Goal: Book appointment/travel/reservation

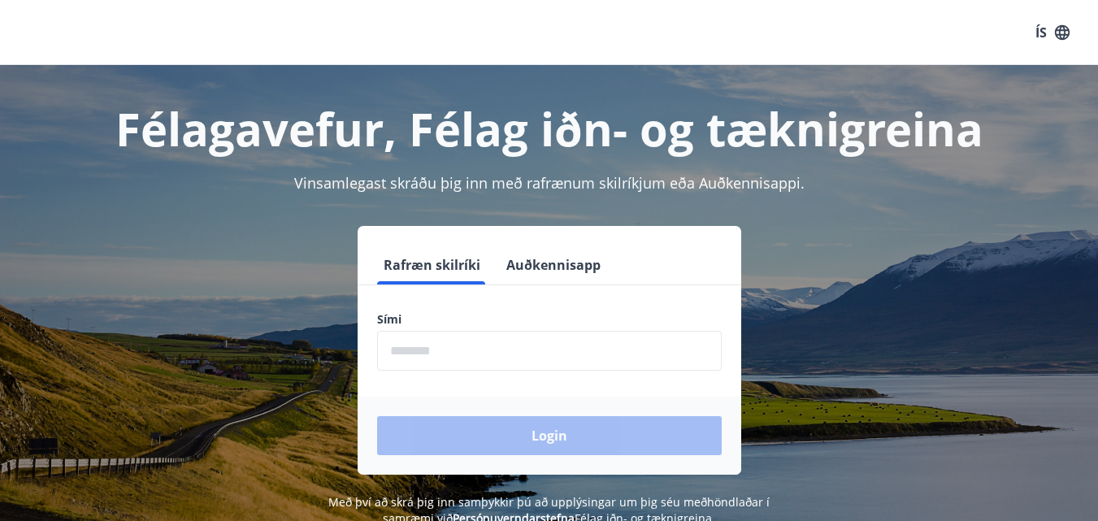
click at [414, 350] on input "phone" at bounding box center [549, 351] width 345 height 40
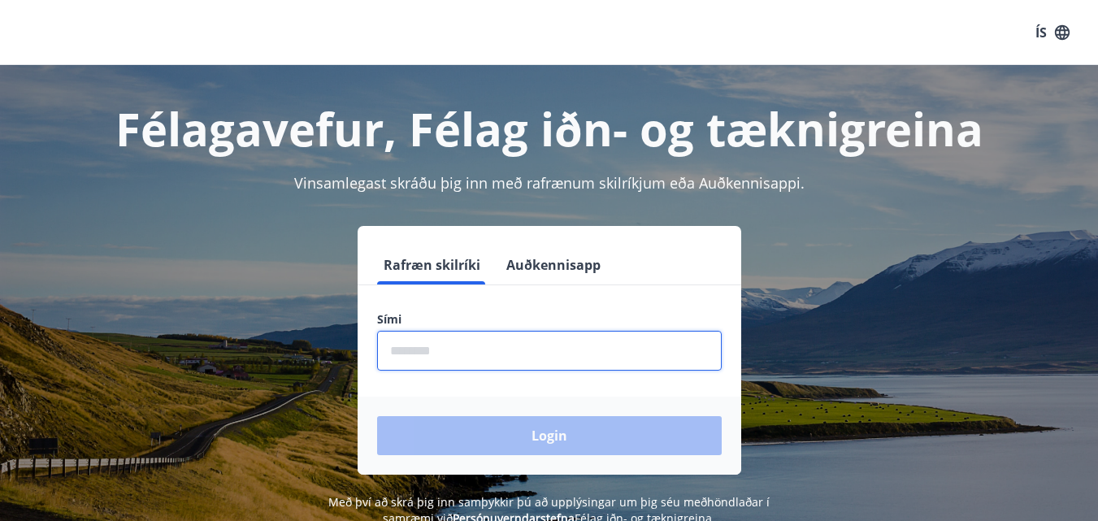
type input "********"
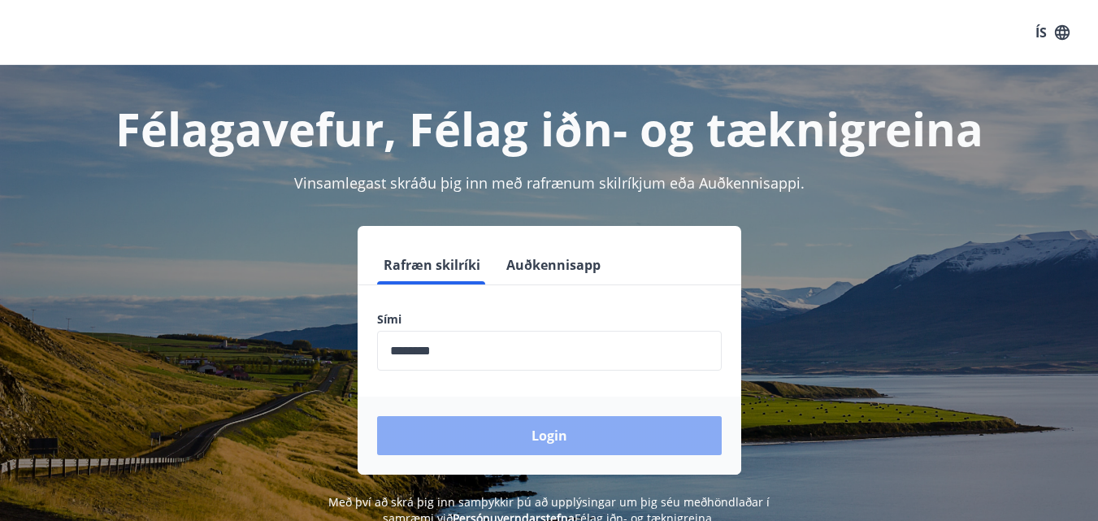
click at [548, 441] on button "Login" at bounding box center [549, 435] width 345 height 39
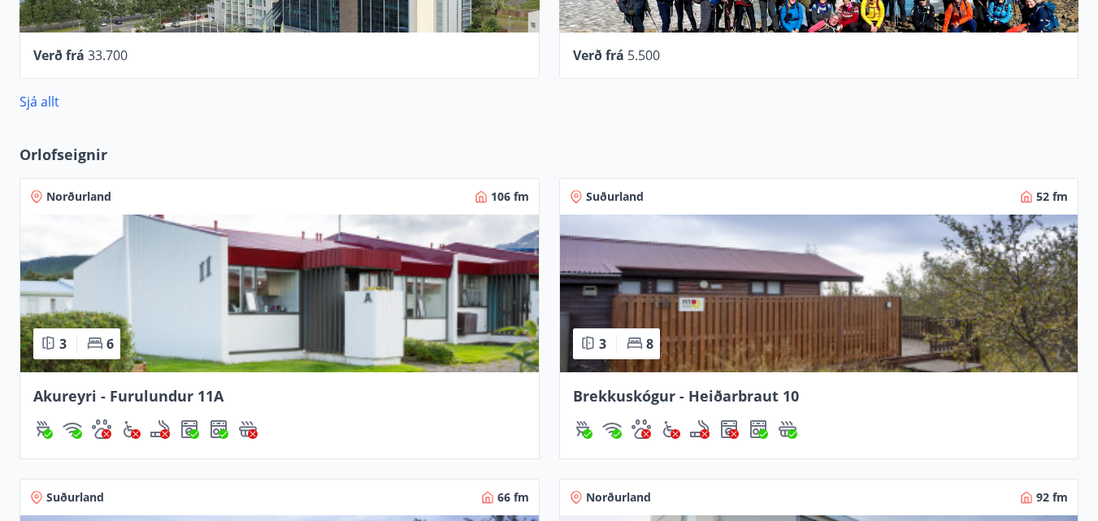
scroll to position [1099, 0]
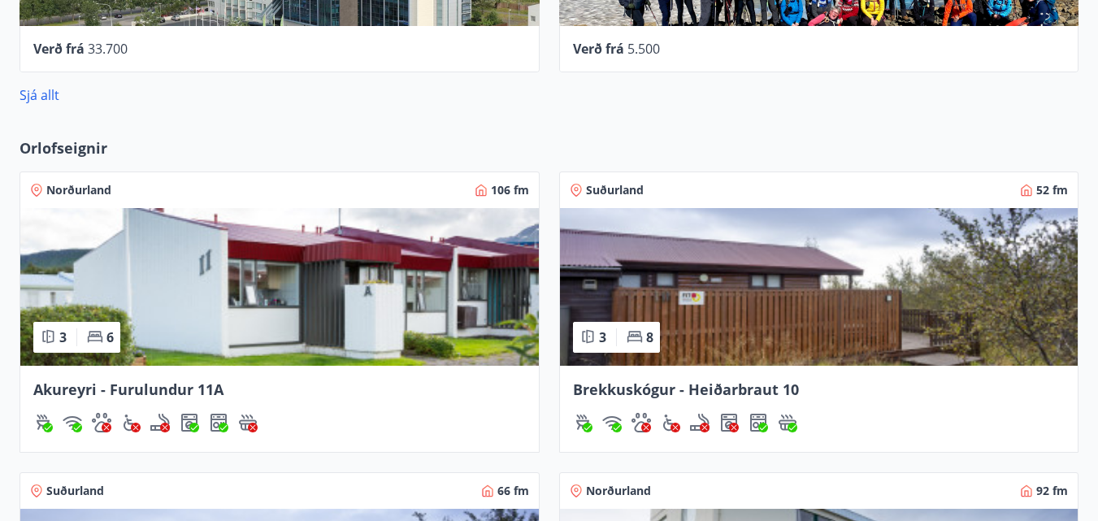
click at [613, 189] on span "Suðurland" at bounding box center [615, 190] width 58 height 16
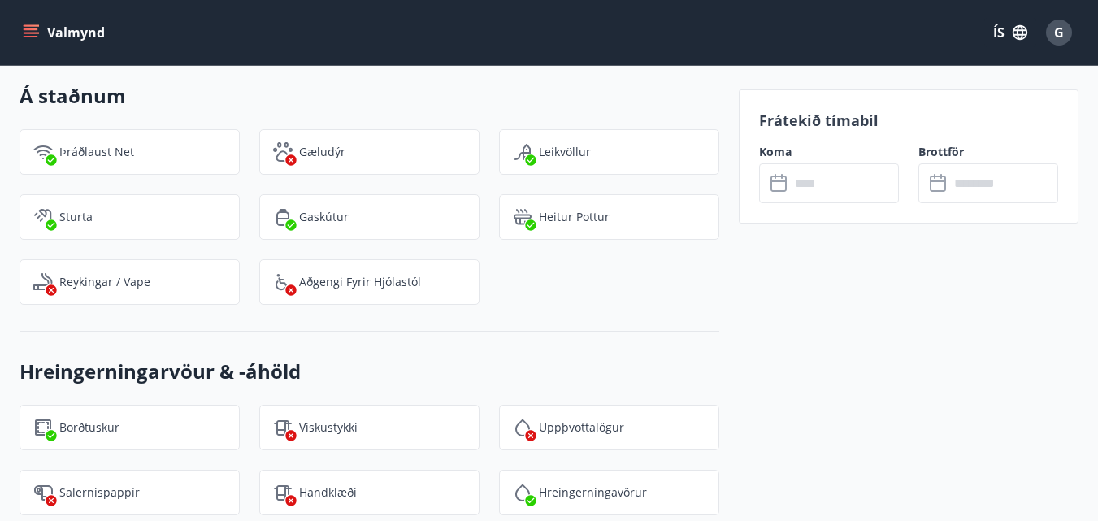
scroll to position [1544, 0]
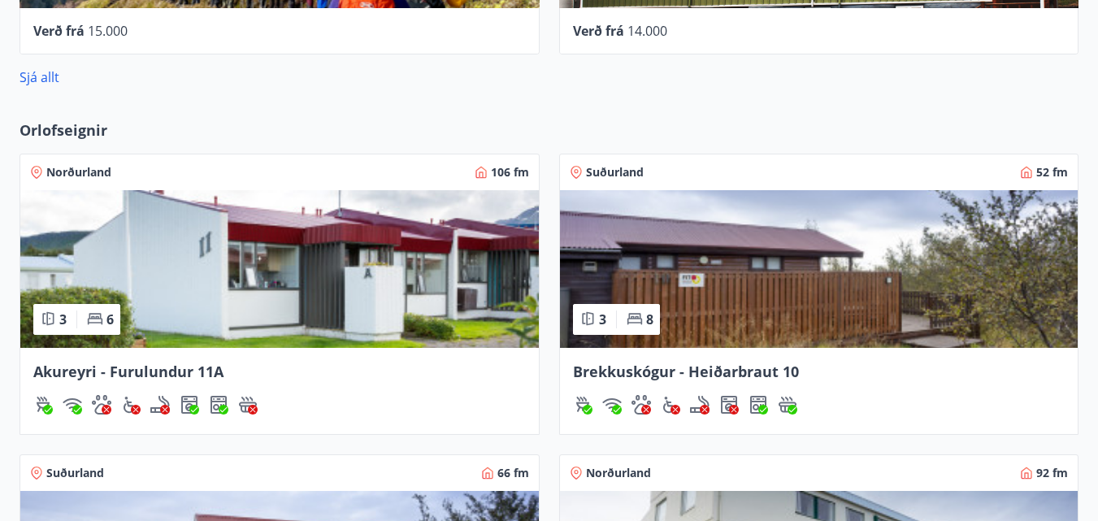
scroll to position [1126, 0]
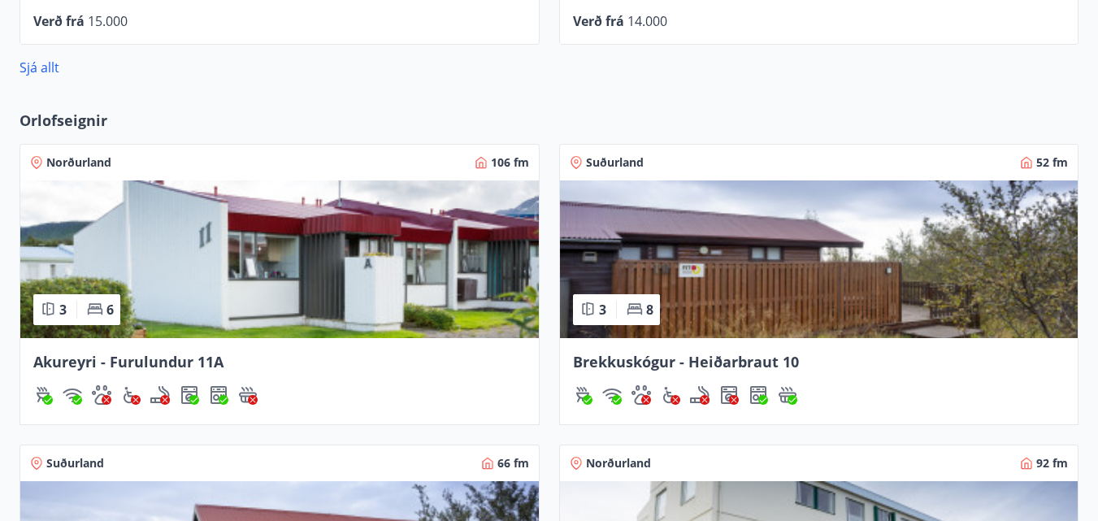
click at [76, 167] on span "Norðurland" at bounding box center [78, 162] width 65 height 16
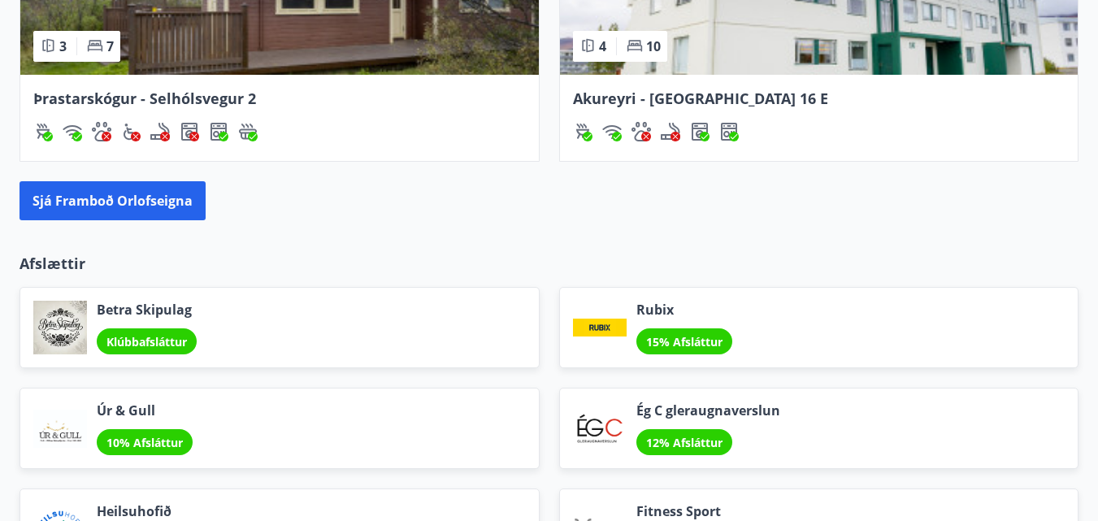
scroll to position [1706, 0]
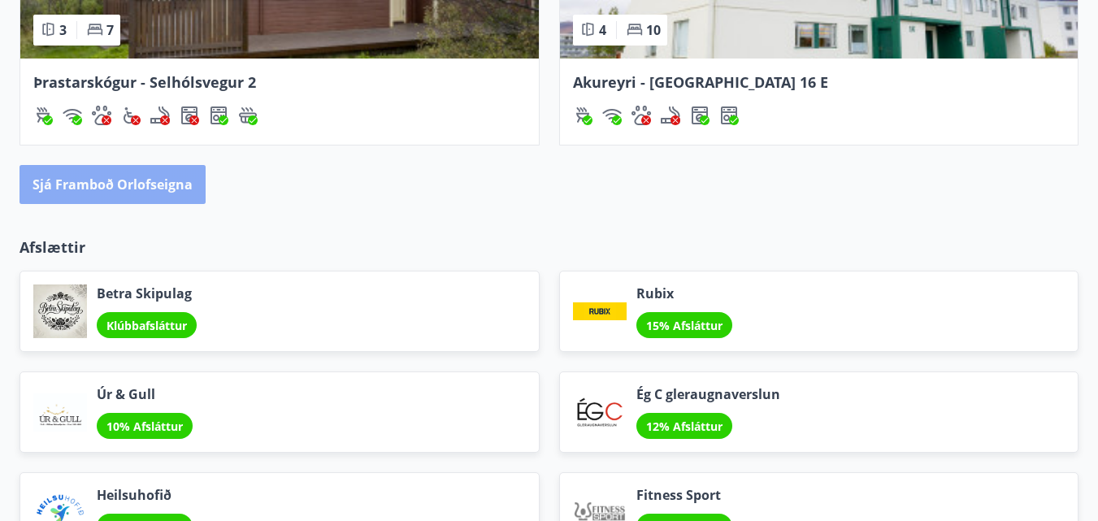
click at [154, 186] on button "Sjá framboð orlofseigna" at bounding box center [113, 184] width 186 height 39
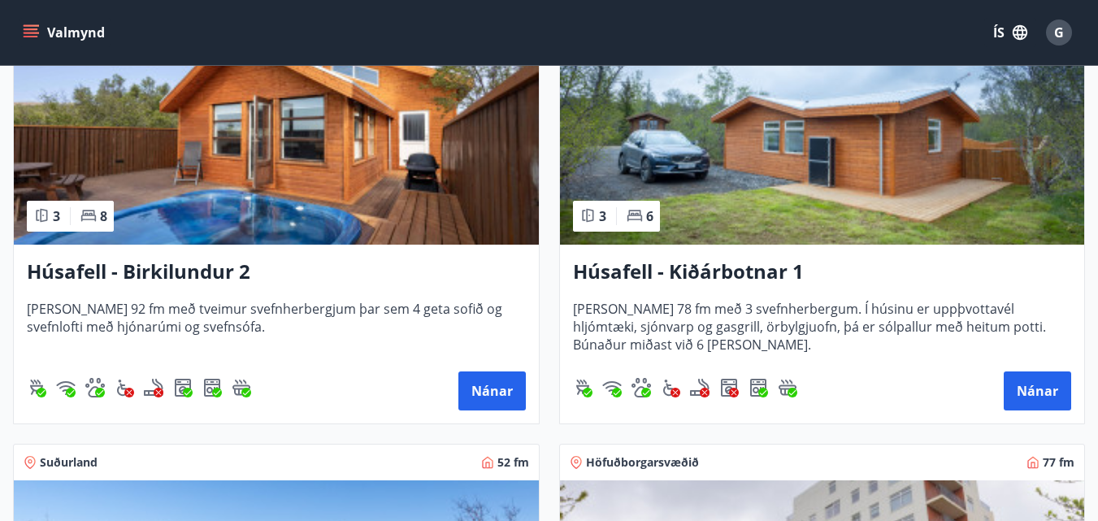
scroll to position [1706, 0]
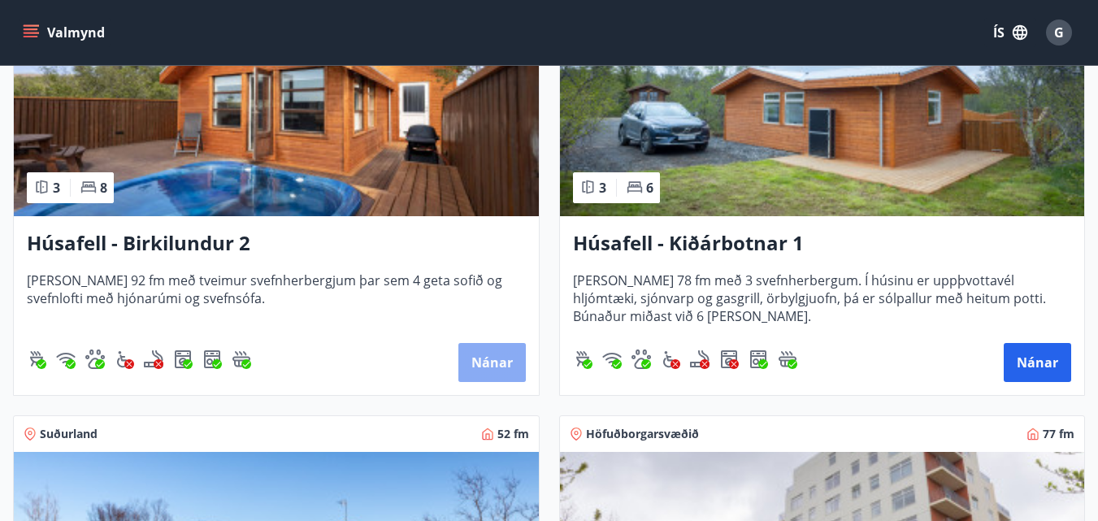
click at [487, 366] on button "Nánar" at bounding box center [491, 362] width 67 height 39
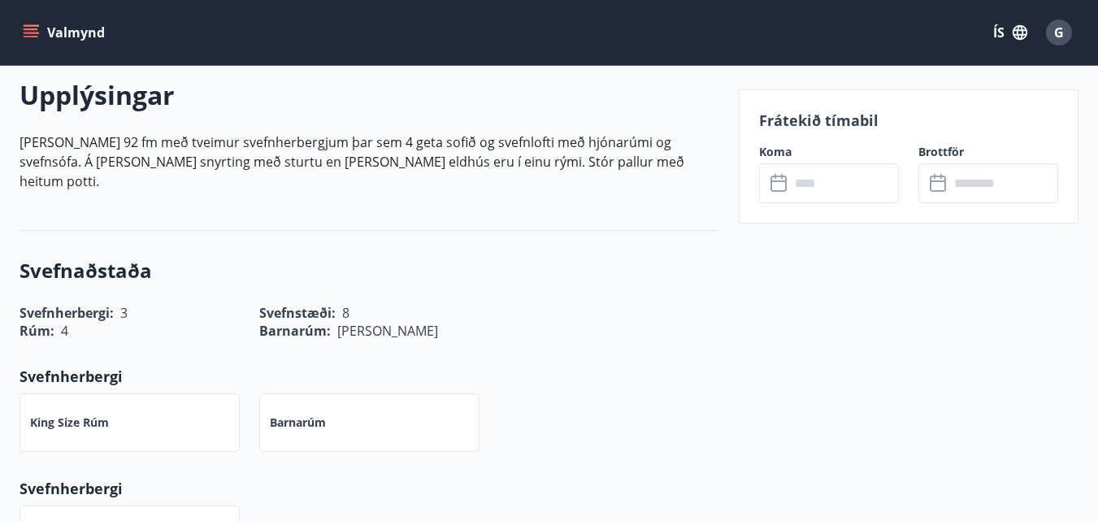
scroll to position [488, 0]
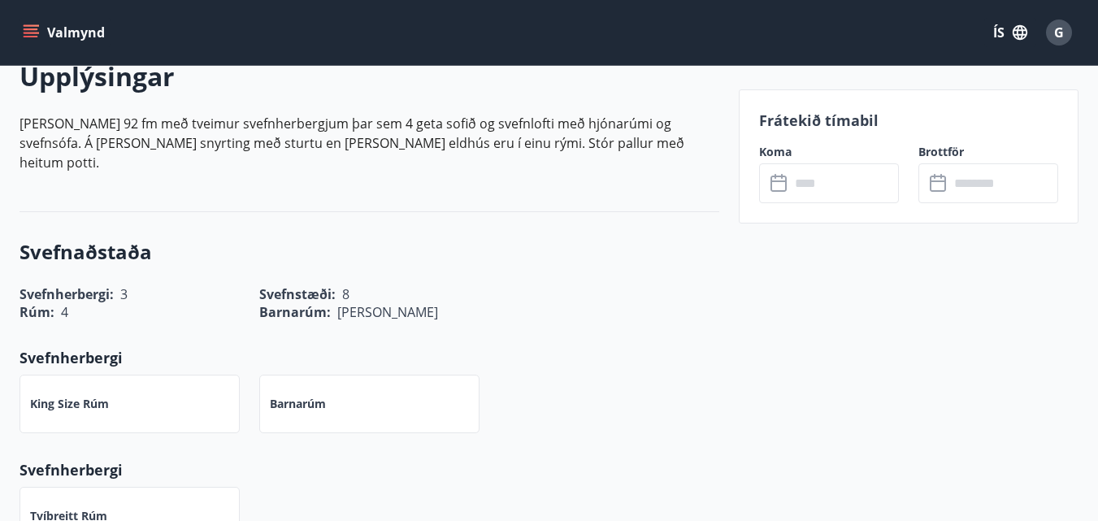
click at [784, 185] on icon at bounding box center [780, 184] width 20 height 20
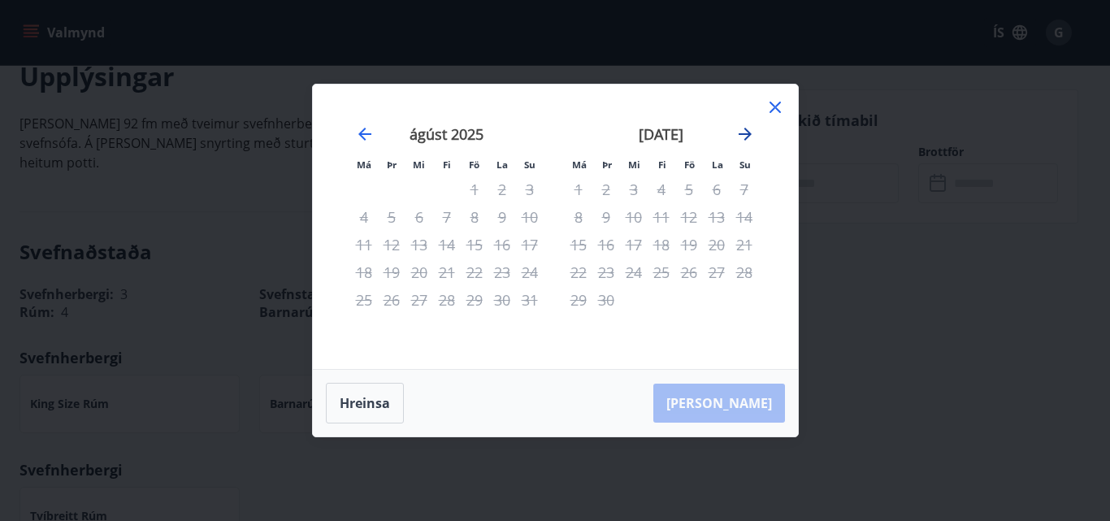
click at [748, 131] on icon "Move forward to switch to the next month." at bounding box center [745, 134] width 20 height 20
click at [741, 135] on icon "Move forward to switch to the next month." at bounding box center [745, 134] width 13 height 13
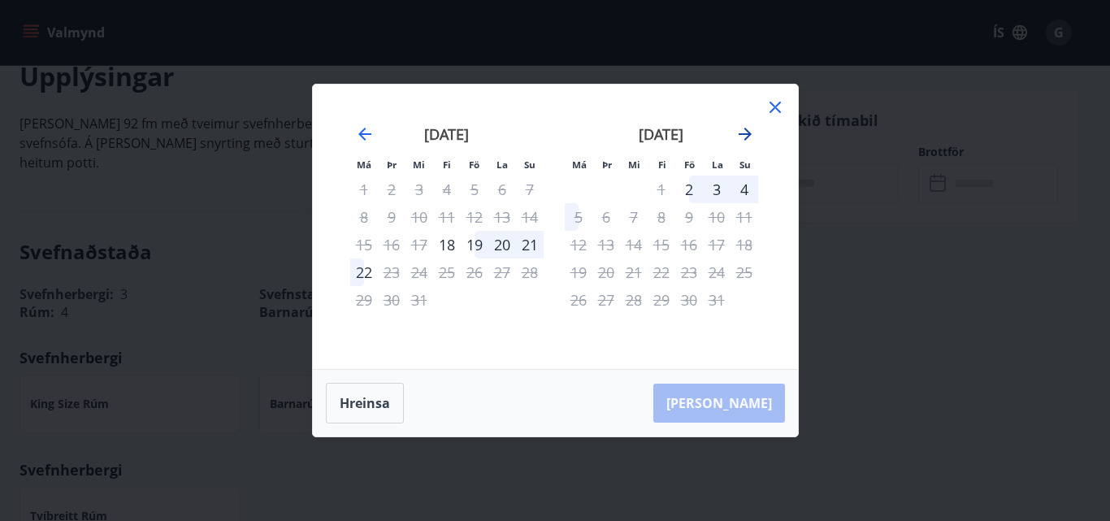
click at [741, 135] on icon "Move forward to switch to the next month." at bounding box center [745, 134] width 13 height 13
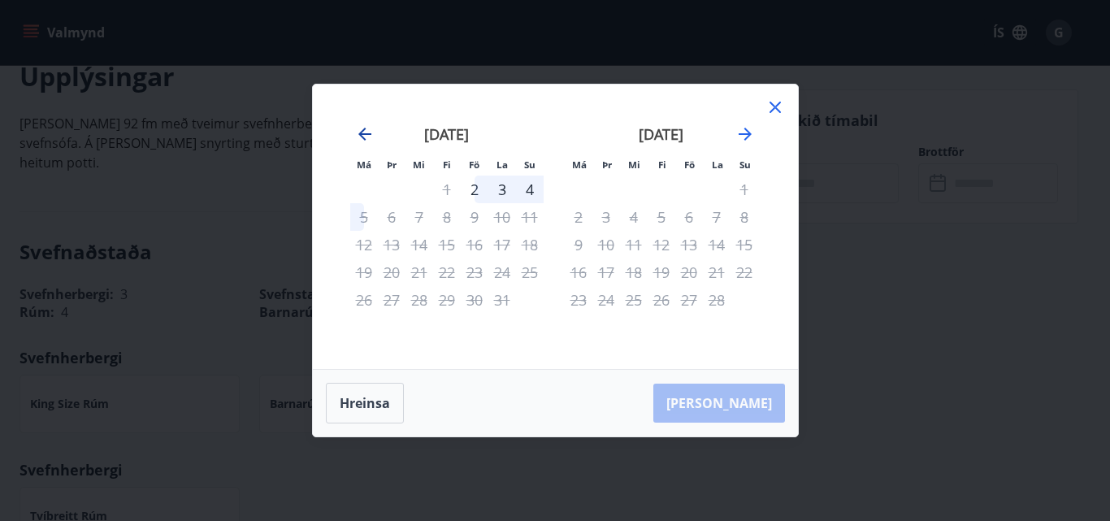
click at [366, 128] on icon "Move backward to switch to the previous month." at bounding box center [365, 134] width 20 height 20
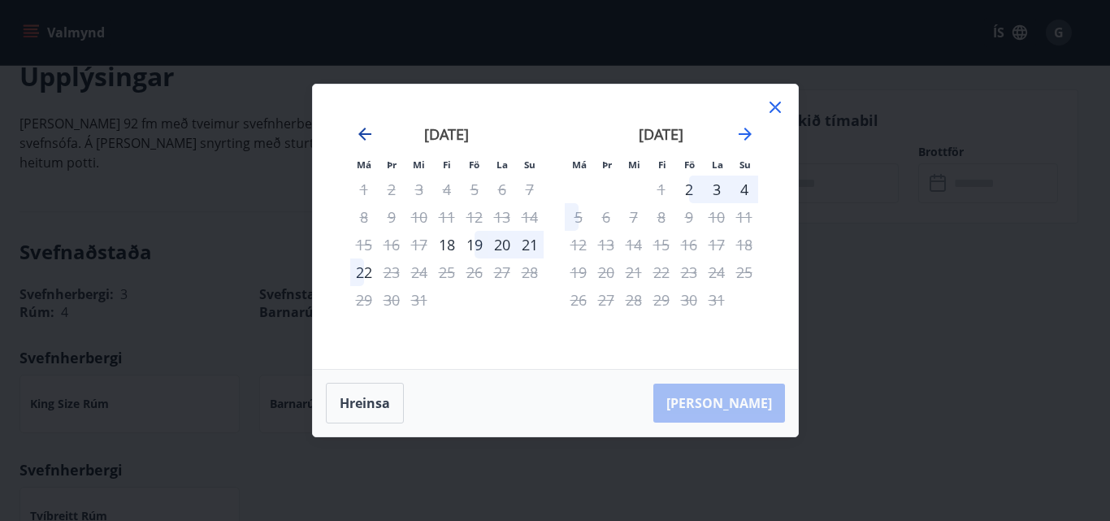
click at [366, 128] on icon "Move backward to switch to the previous month." at bounding box center [365, 134] width 20 height 20
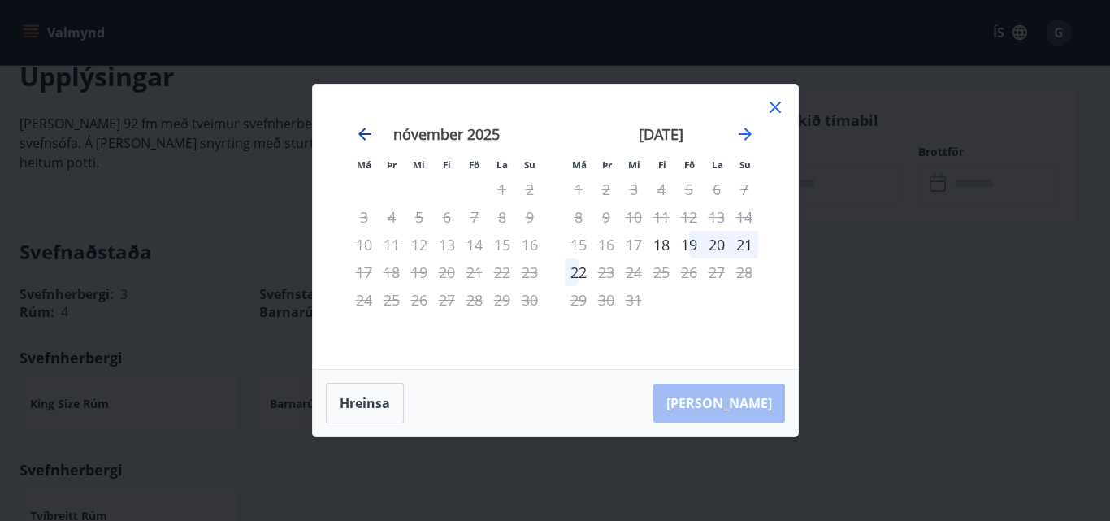
click at [366, 128] on icon "Move backward to switch to the previous month." at bounding box center [365, 134] width 20 height 20
click at [471, 245] on div "17" at bounding box center [475, 245] width 28 height 28
click at [778, 105] on icon at bounding box center [775, 108] width 20 height 20
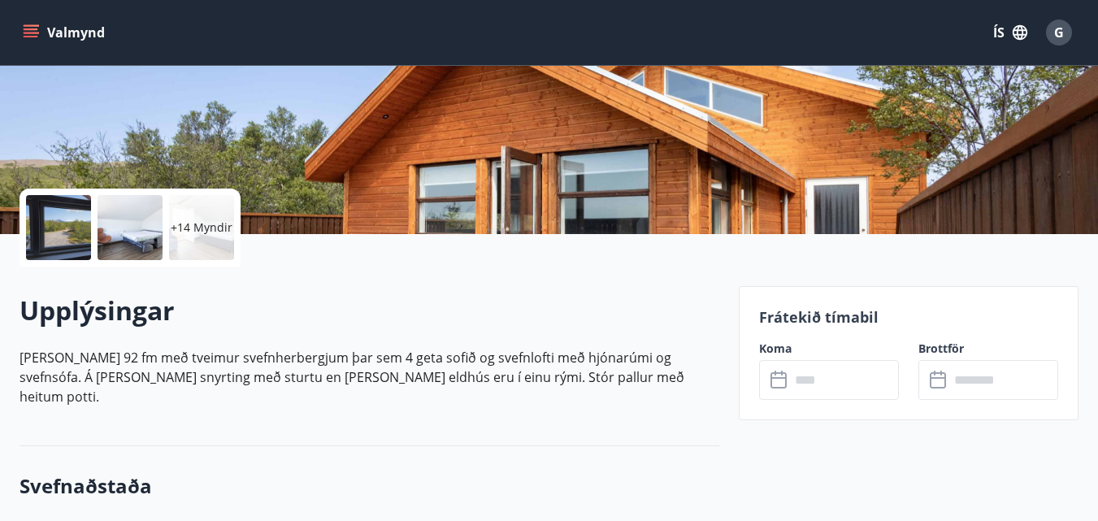
scroll to position [244, 0]
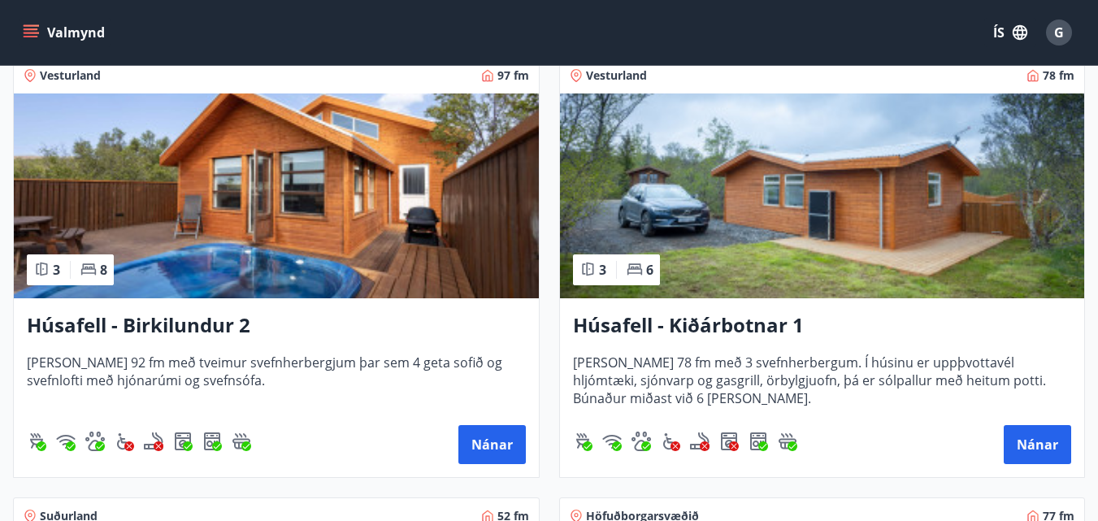
scroll to position [1625, 0]
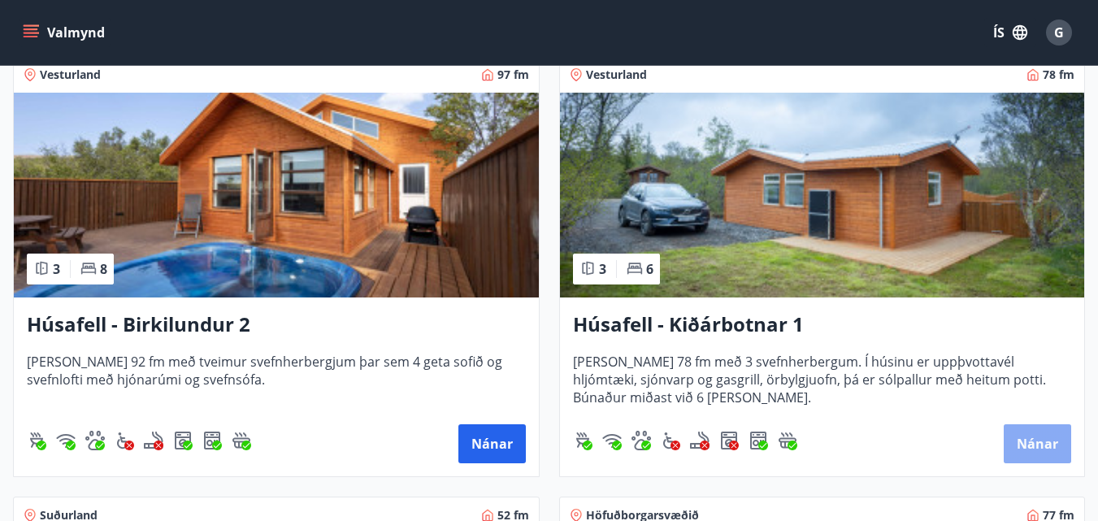
click at [1035, 438] on button "Nánar" at bounding box center [1036, 443] width 67 height 39
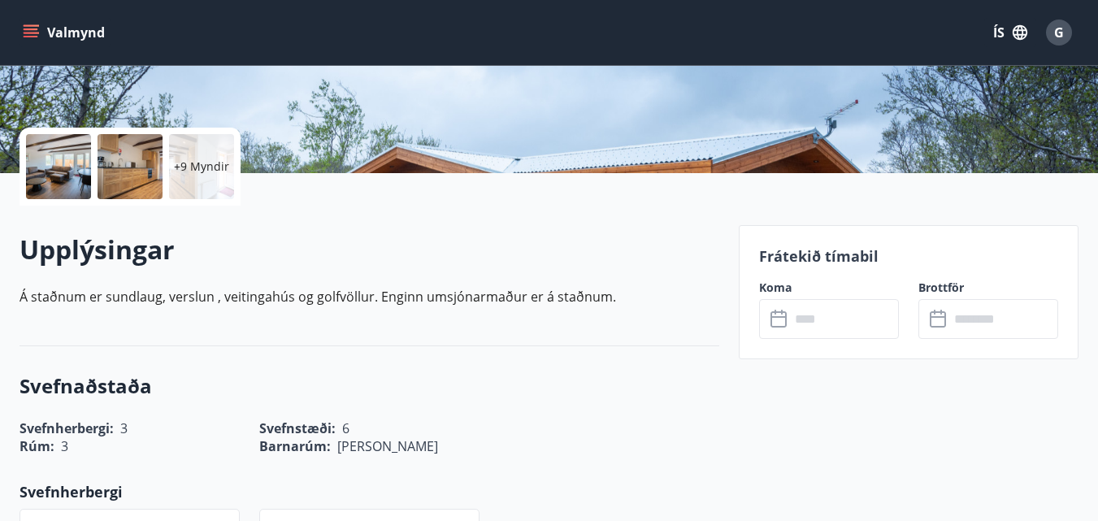
scroll to position [325, 0]
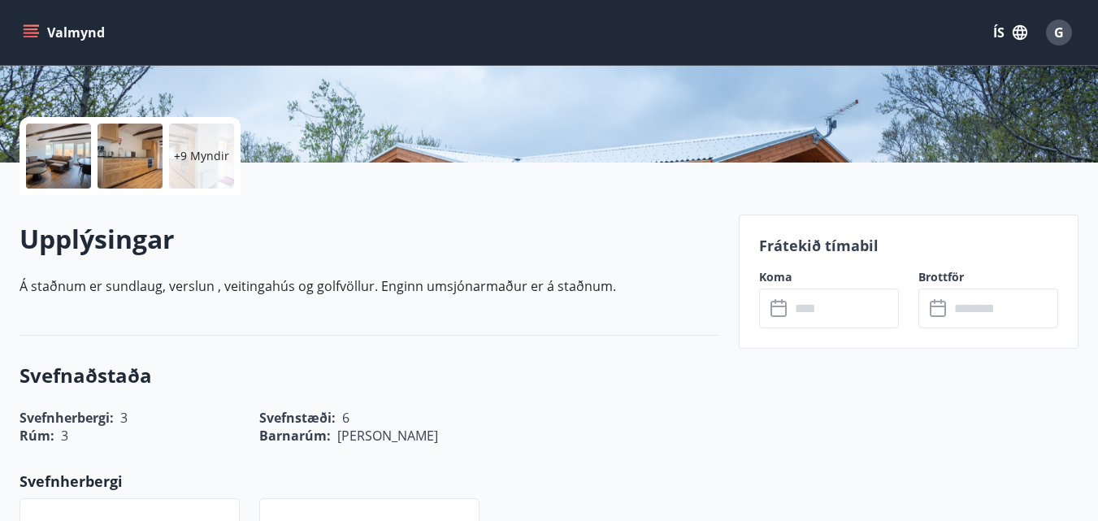
click at [785, 310] on icon at bounding box center [778, 309] width 16 height 16
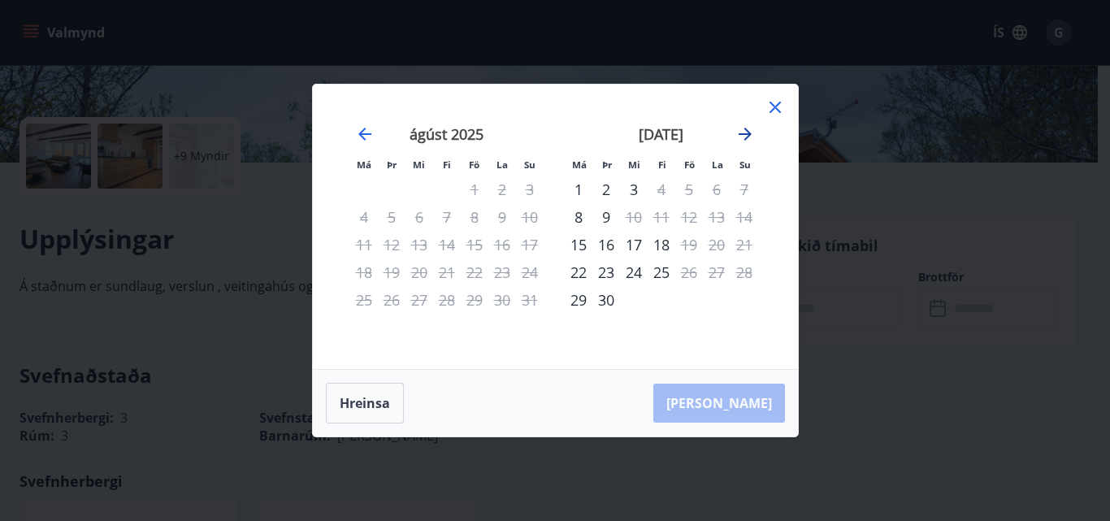
click at [747, 134] on icon "Move forward to switch to the next month." at bounding box center [745, 134] width 13 height 13
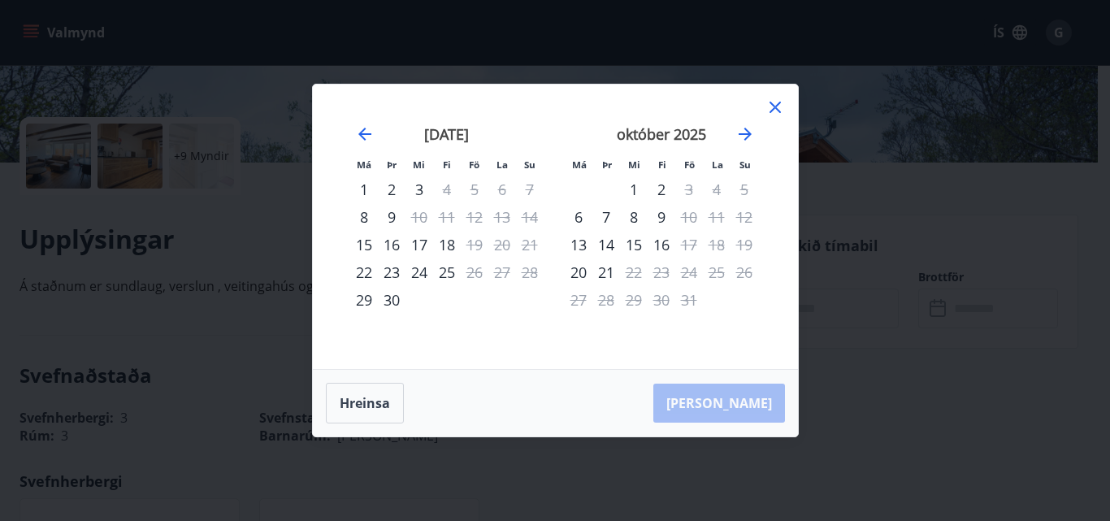
click at [776, 111] on icon at bounding box center [775, 108] width 20 height 20
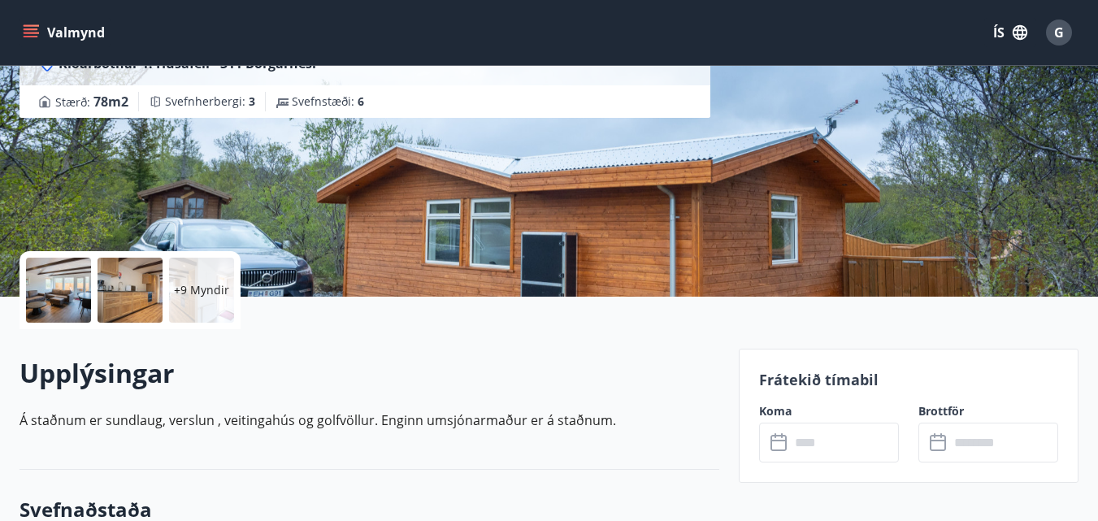
scroll to position [0, 0]
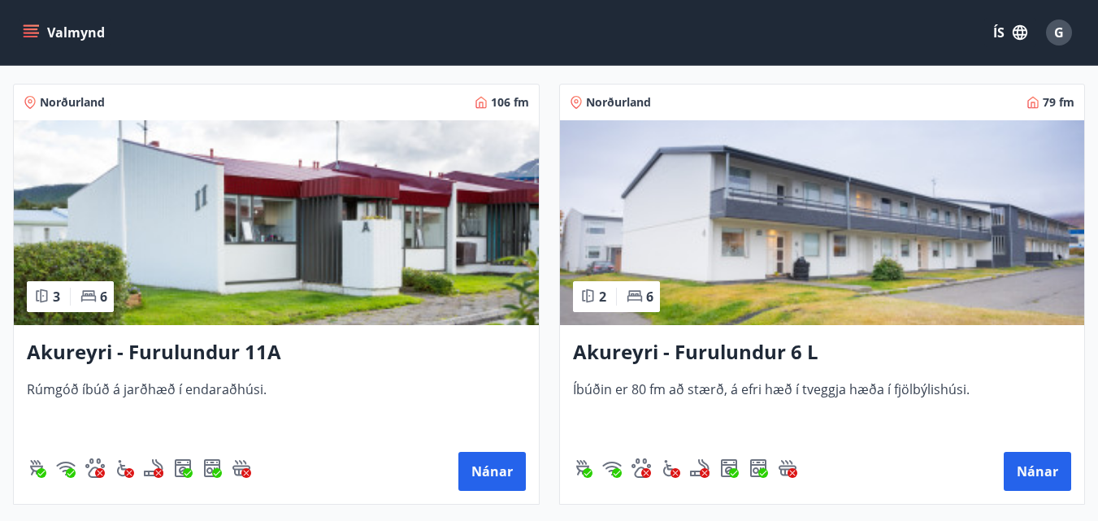
scroll to position [6906, 0]
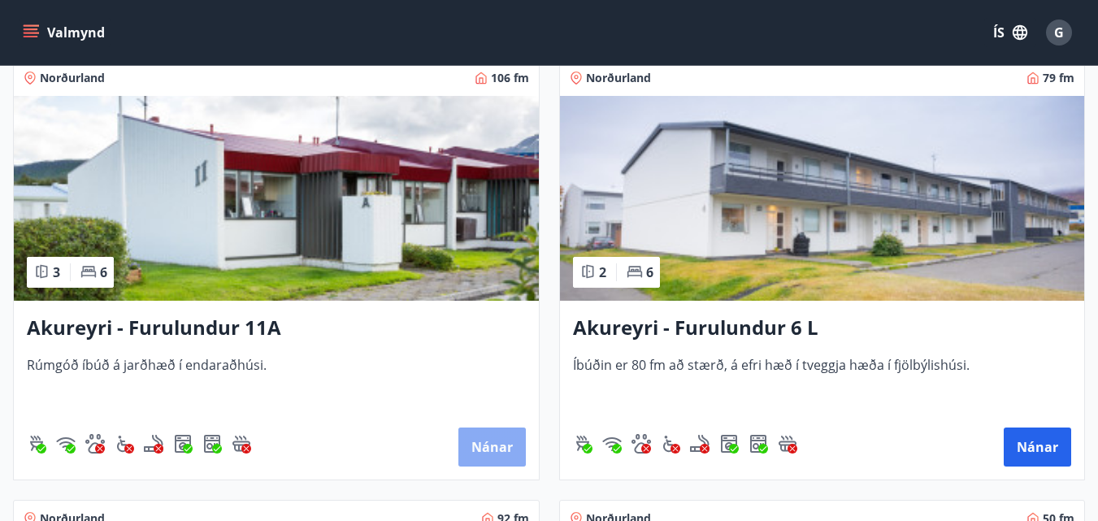
click at [479, 449] on button "Nánar" at bounding box center [491, 446] width 67 height 39
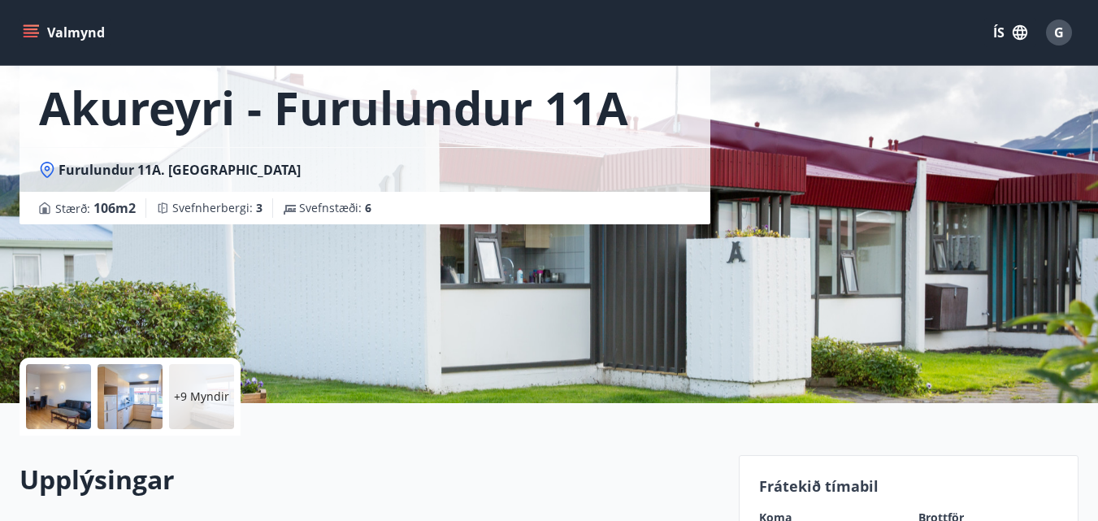
scroll to position [325, 0]
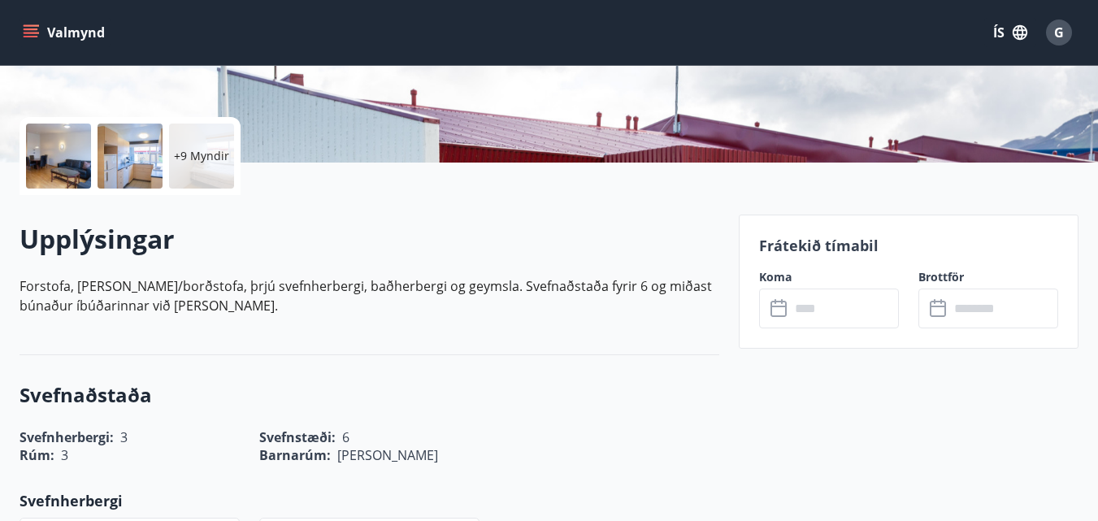
click at [777, 313] on icon at bounding box center [780, 309] width 20 height 20
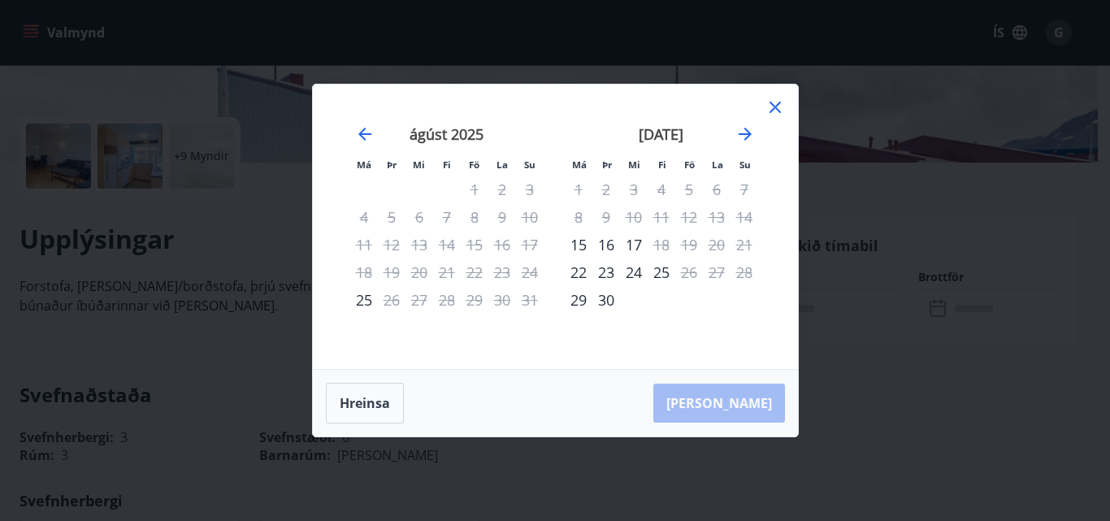
click at [733, 131] on div "september 2025" at bounding box center [661, 140] width 193 height 72
click at [746, 131] on icon "Move forward to switch to the next month." at bounding box center [745, 134] width 13 height 13
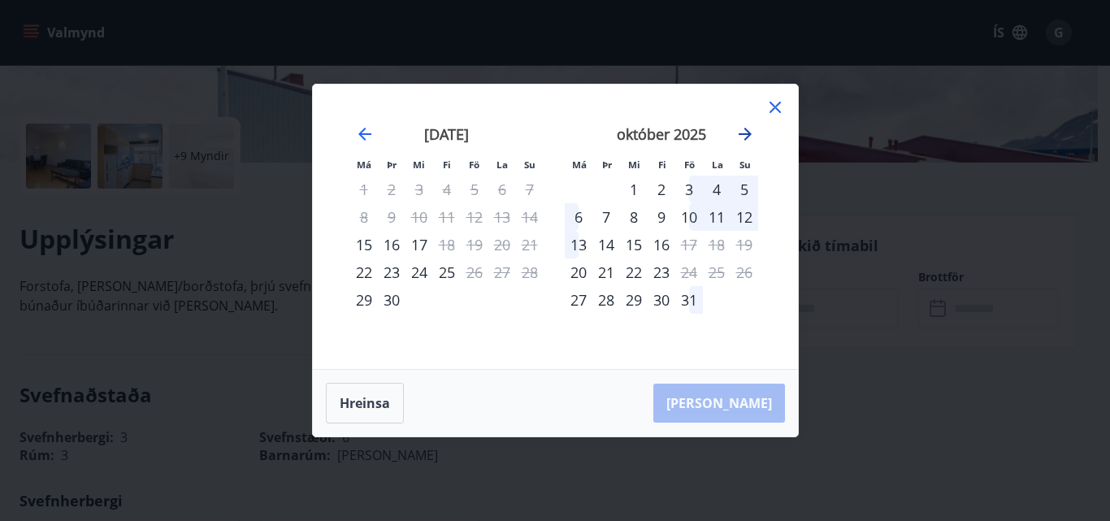
click at [744, 134] on icon "Move forward to switch to the next month." at bounding box center [745, 134] width 13 height 13
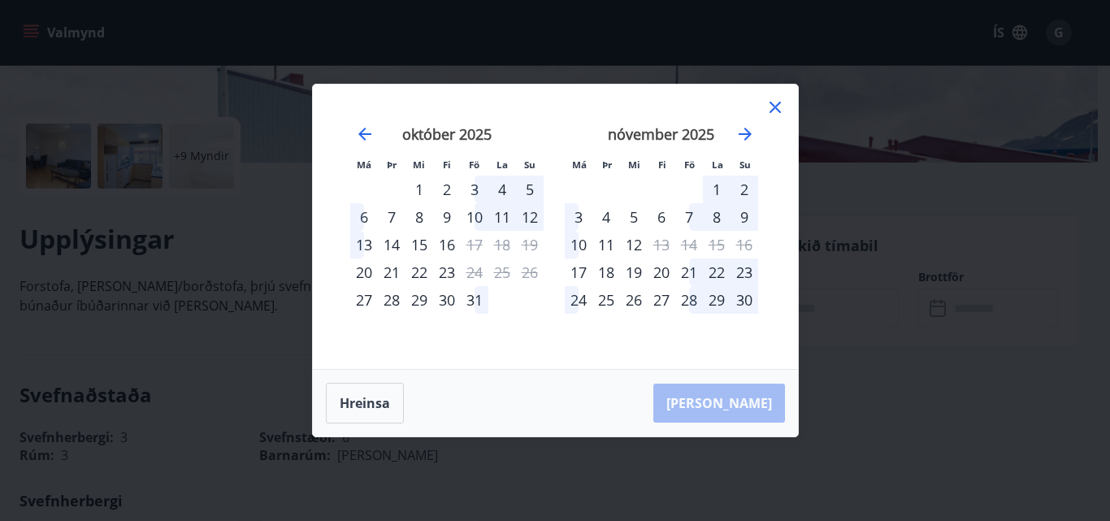
click at [773, 110] on icon at bounding box center [774, 107] width 11 height 11
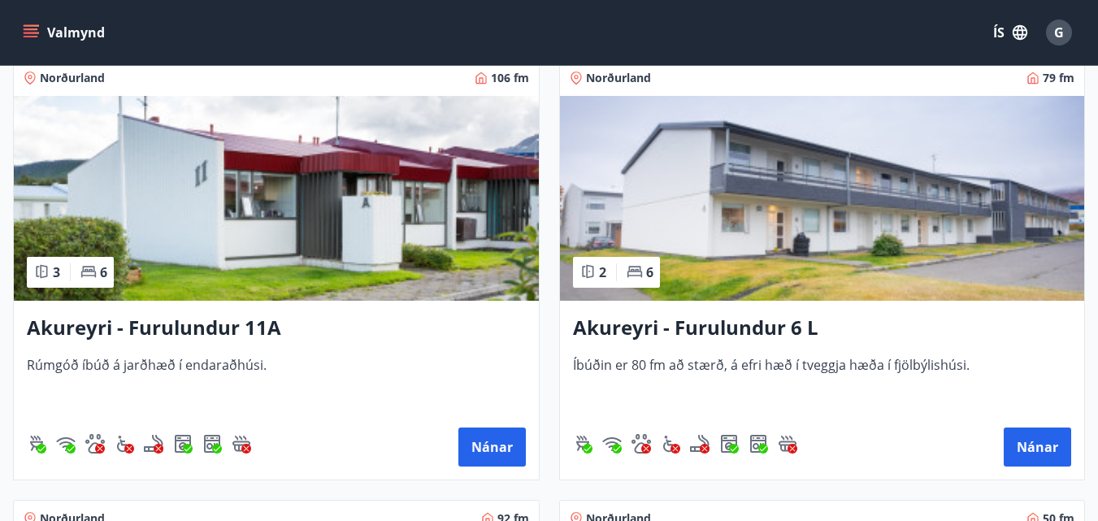
scroll to position [6988, 0]
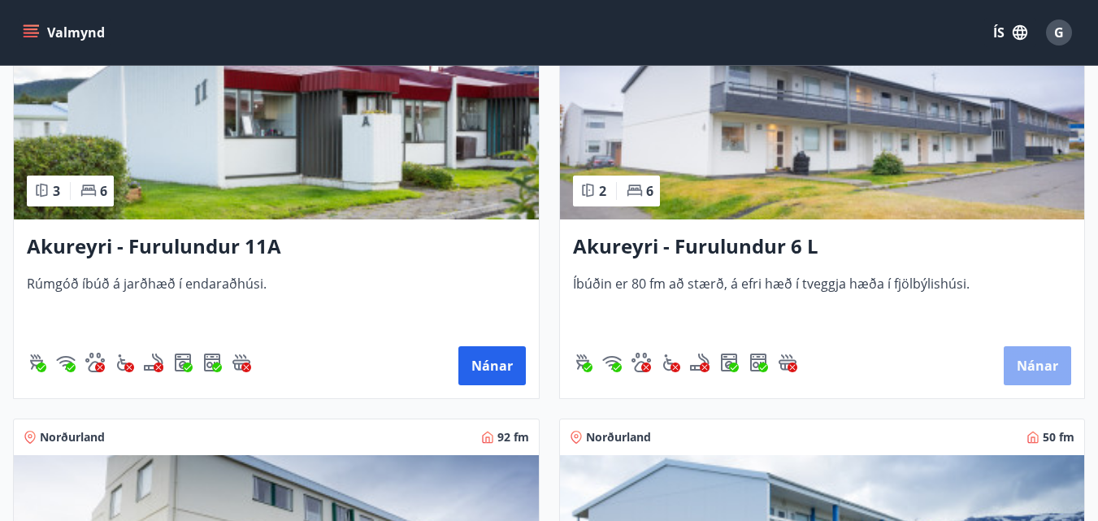
click at [1047, 372] on button "Nánar" at bounding box center [1036, 365] width 67 height 39
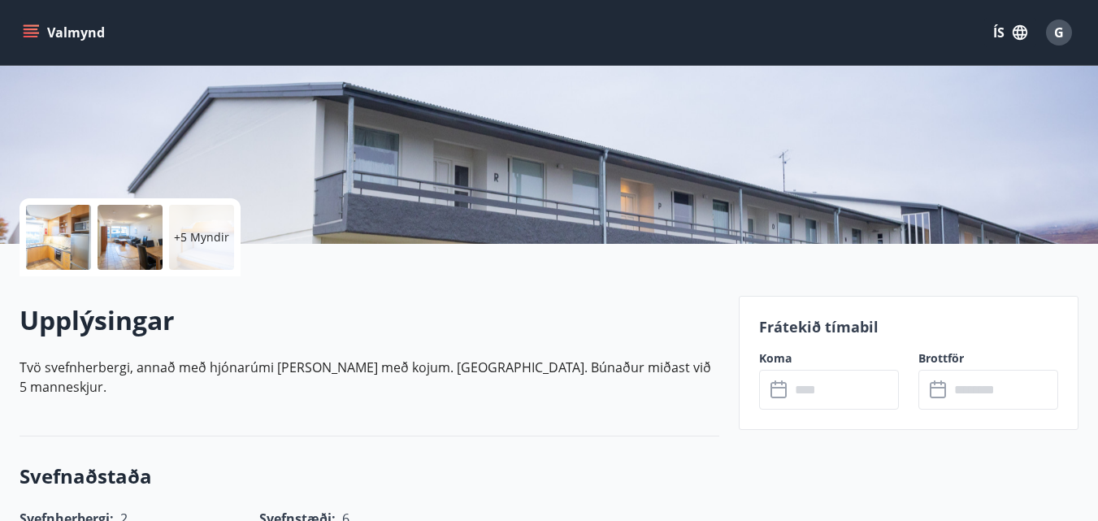
scroll to position [406, 0]
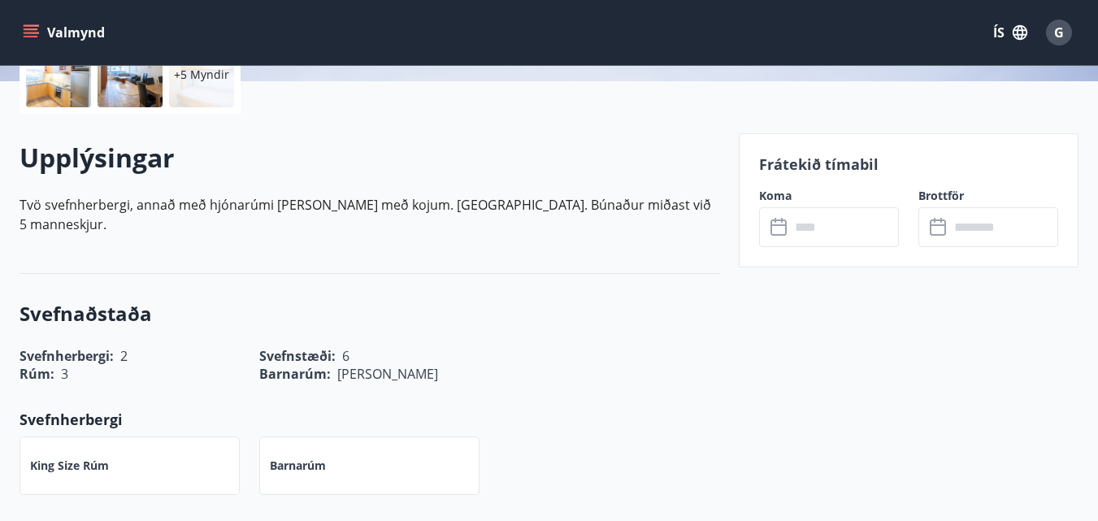
click at [884, 226] on input "text" at bounding box center [844, 227] width 109 height 40
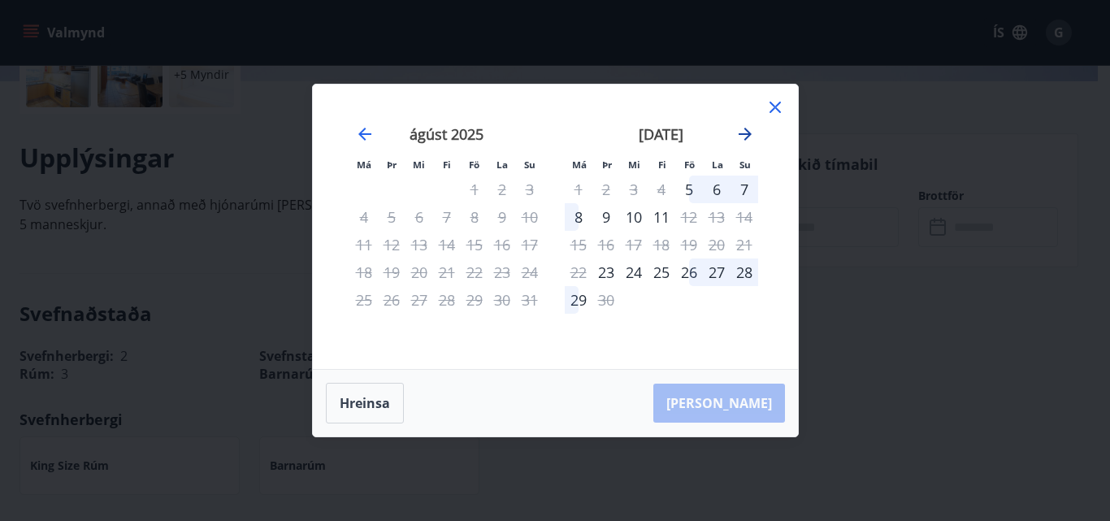
click at [747, 137] on icon "Move forward to switch to the next month." at bounding box center [745, 134] width 13 height 13
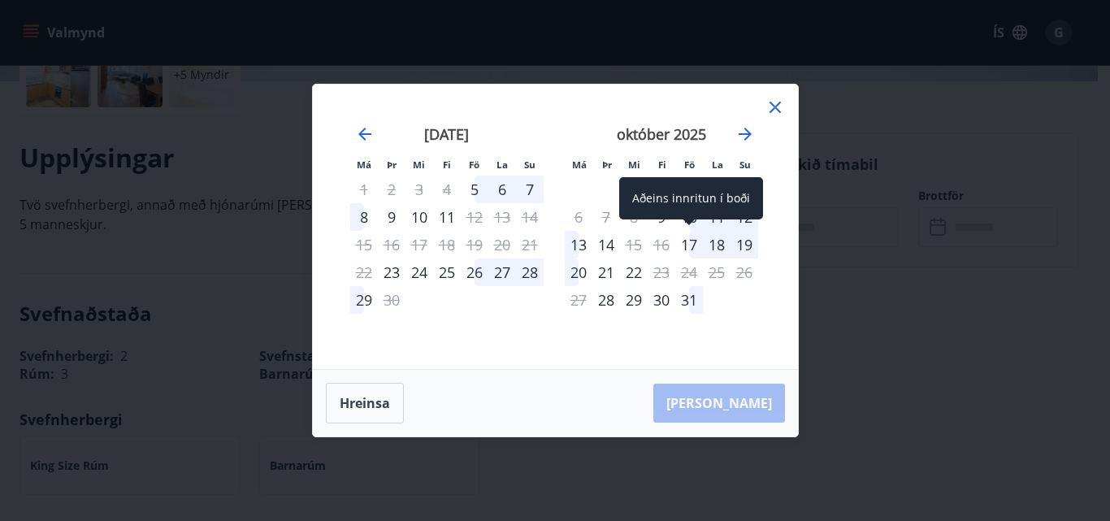
click at [692, 240] on div "17" at bounding box center [689, 245] width 28 height 28
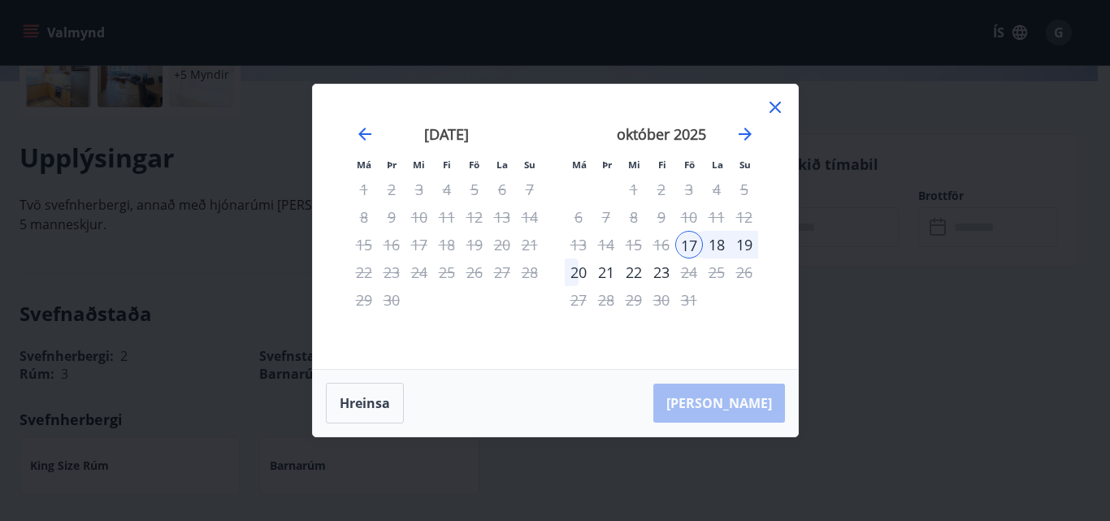
click at [721, 243] on div "18" at bounding box center [717, 245] width 28 height 28
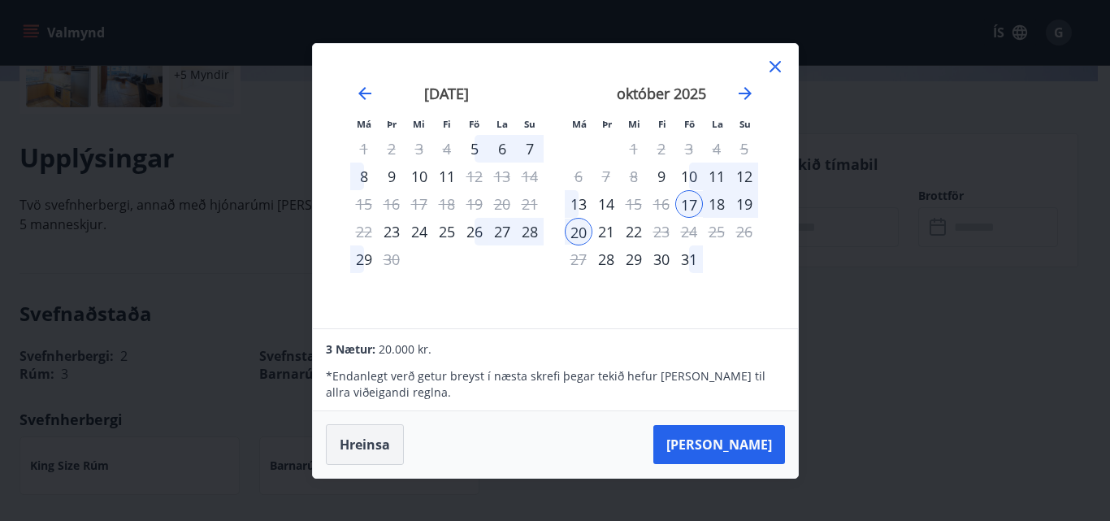
click at [354, 444] on button "Hreinsa" at bounding box center [365, 444] width 78 height 41
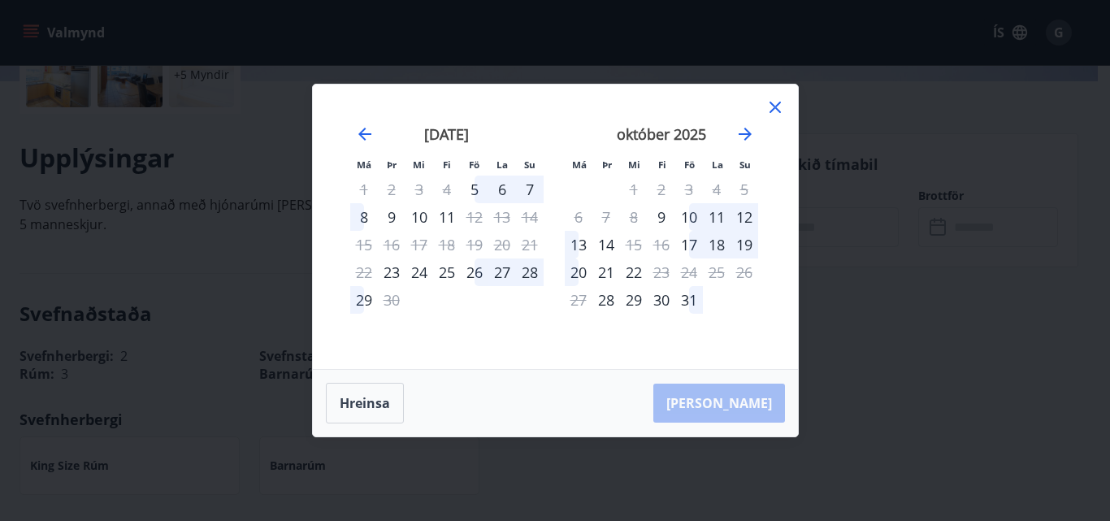
click at [776, 114] on icon at bounding box center [775, 108] width 20 height 20
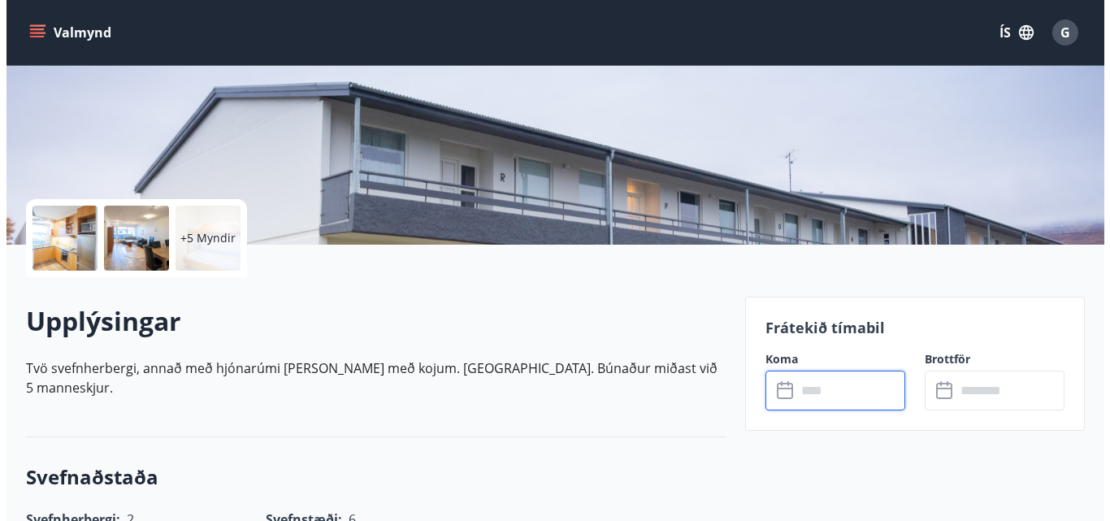
scroll to position [244, 0]
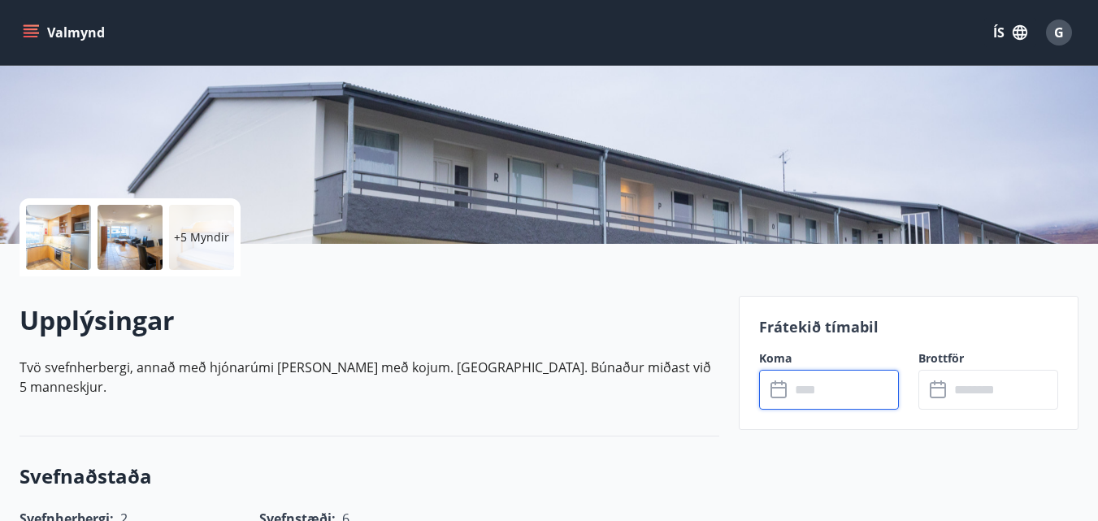
click at [63, 235] on div at bounding box center [58, 237] width 65 height 65
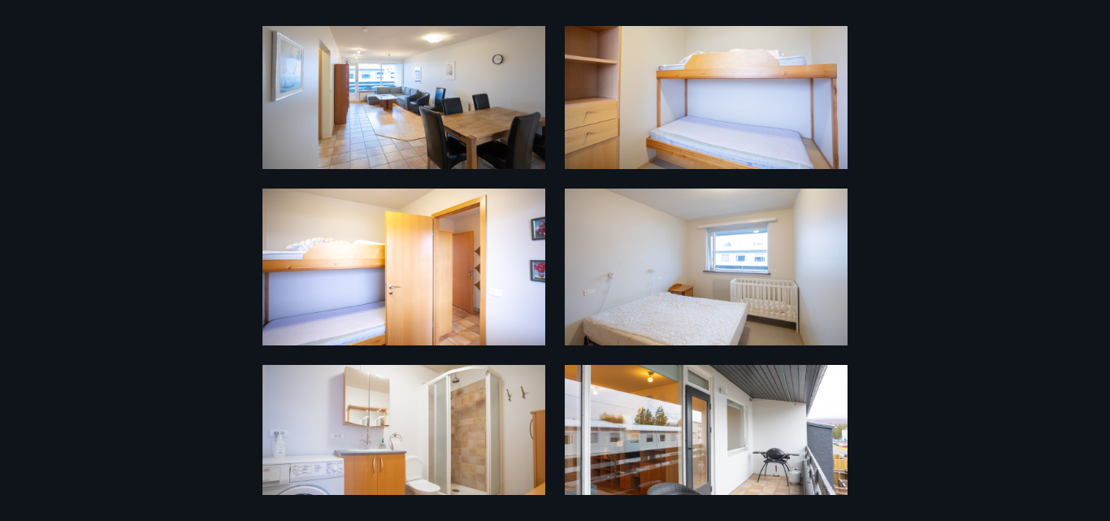
scroll to position [233, 0]
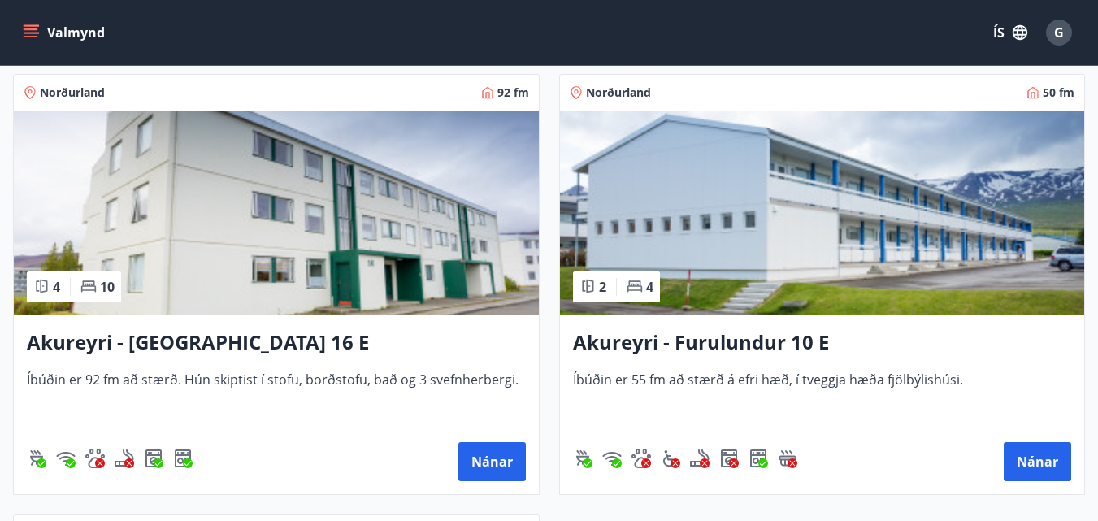
scroll to position [7313, 0]
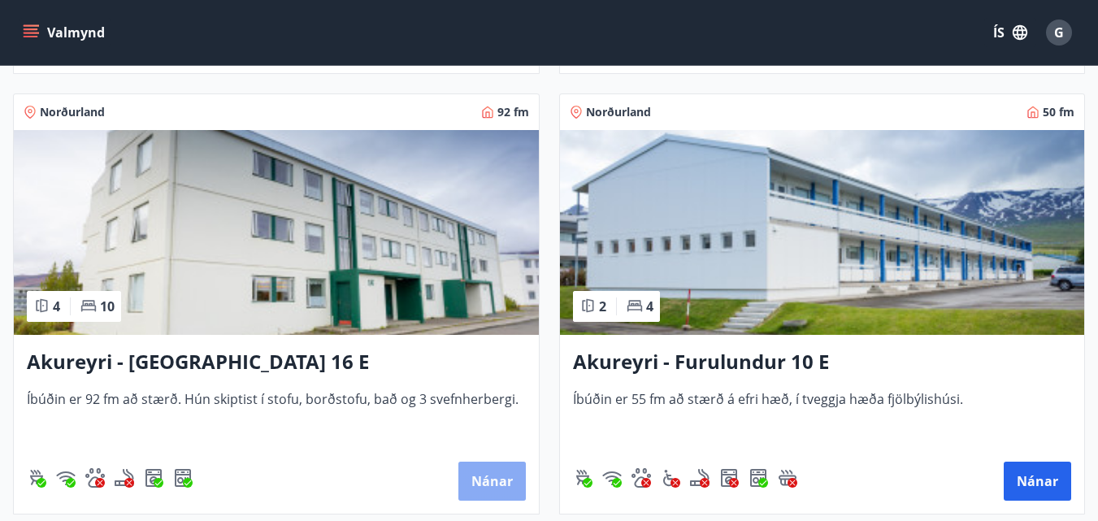
click at [479, 478] on button "Nánar" at bounding box center [491, 481] width 67 height 39
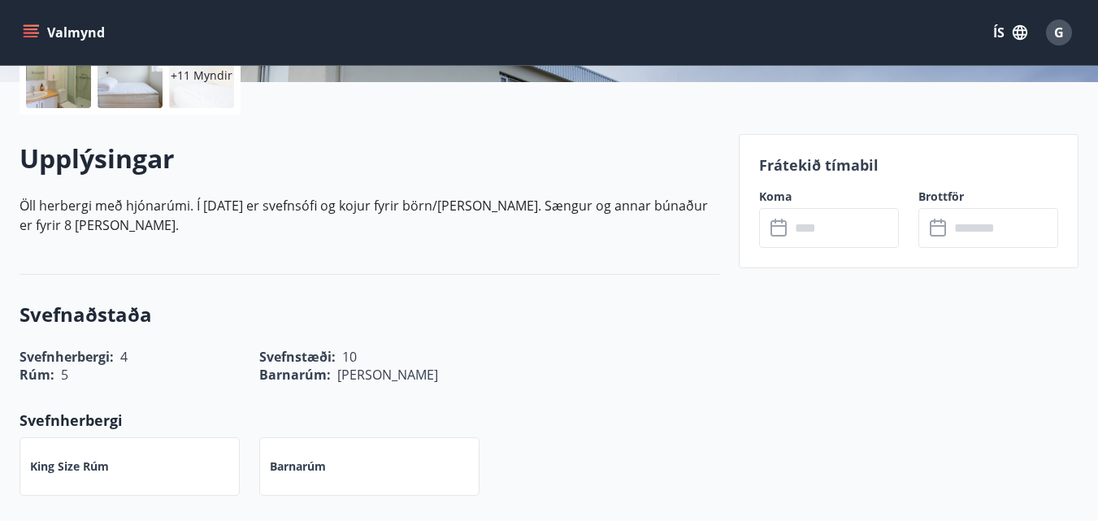
scroll to position [406, 0]
click at [808, 228] on input "text" at bounding box center [844, 227] width 109 height 40
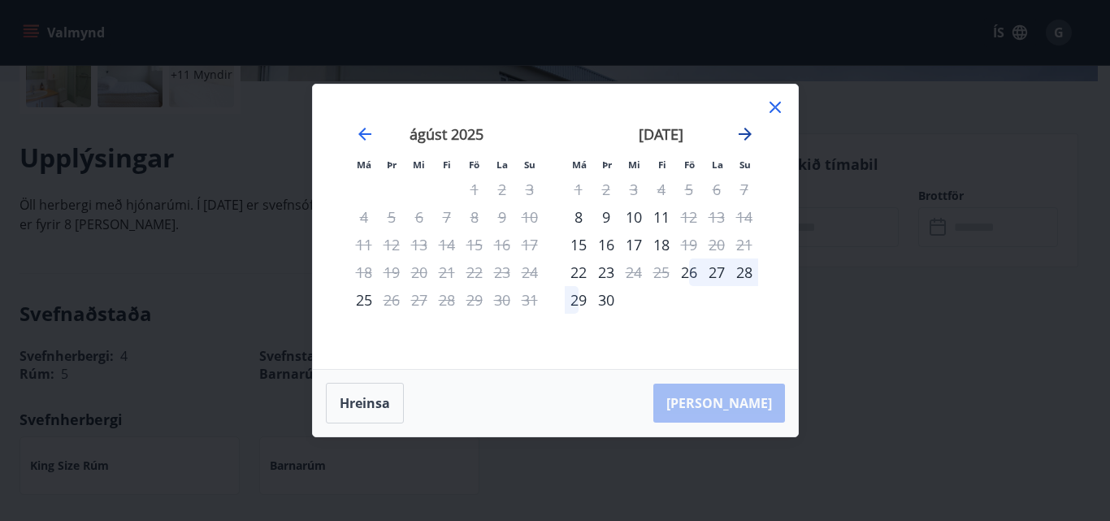
click at [750, 135] on icon "Move forward to switch to the next month." at bounding box center [745, 134] width 13 height 13
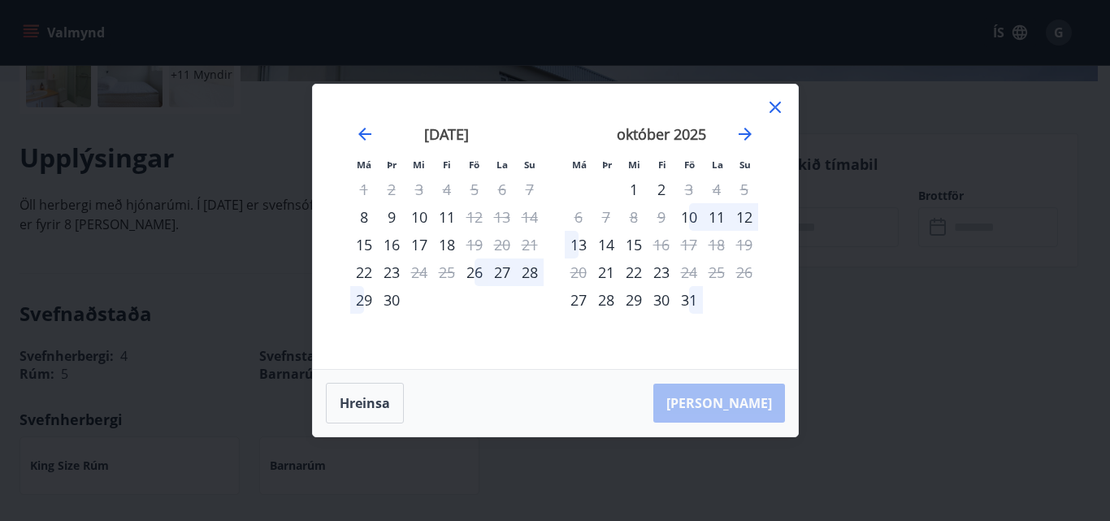
click at [774, 106] on icon at bounding box center [775, 108] width 20 height 20
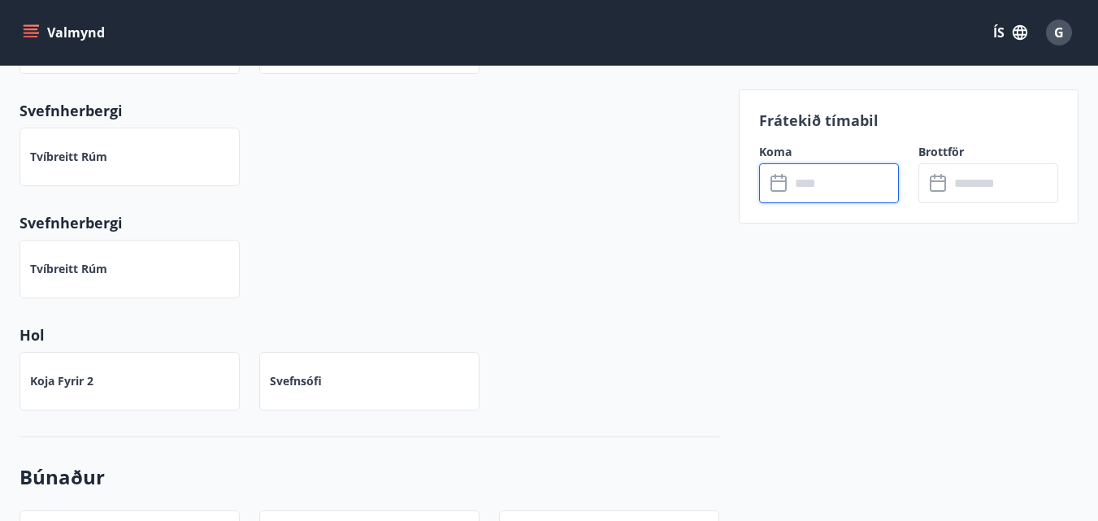
scroll to position [650, 0]
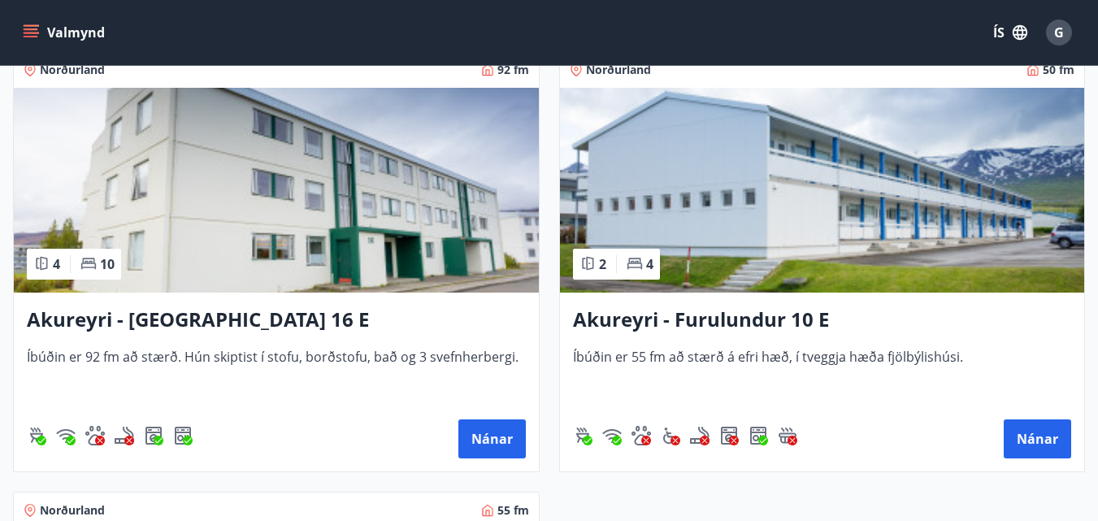
scroll to position [7394, 0]
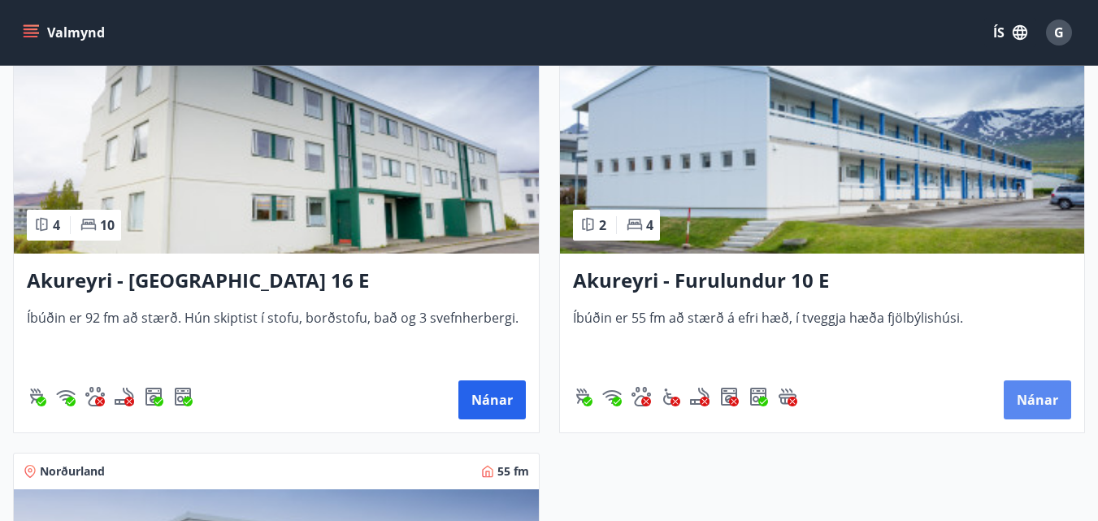
click at [1036, 407] on button "Nánar" at bounding box center [1036, 399] width 67 height 39
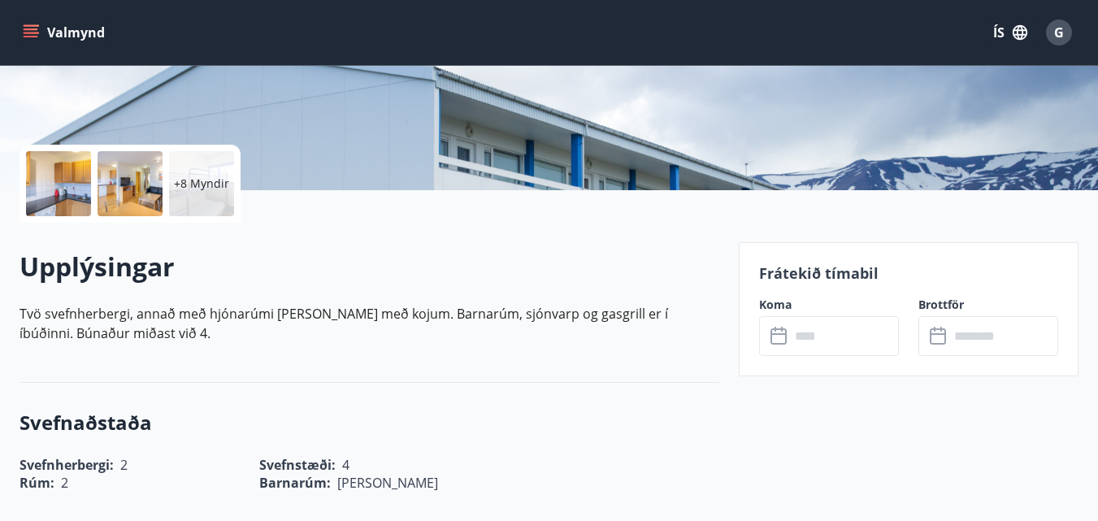
scroll to position [325, 0]
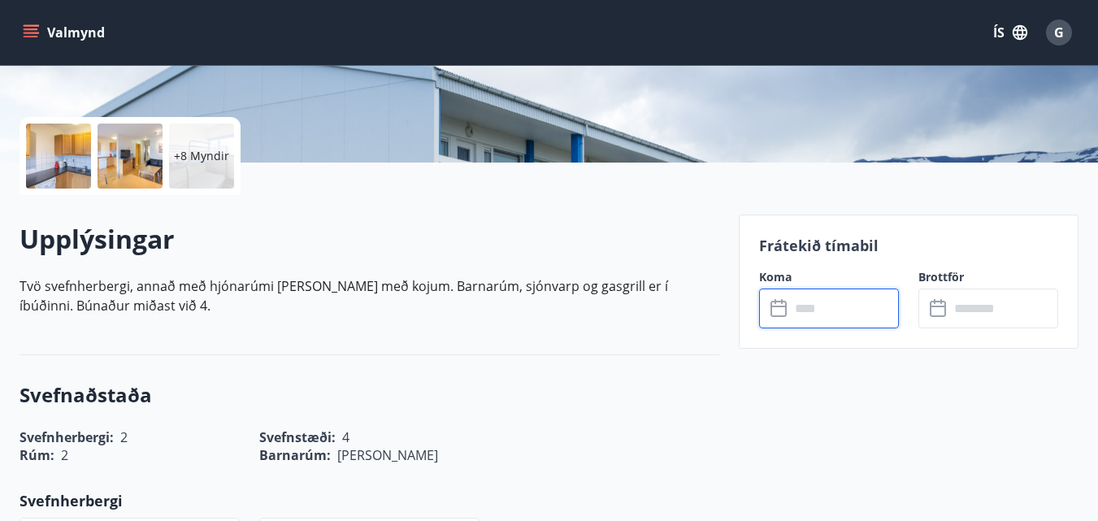
click at [830, 319] on input "text" at bounding box center [844, 308] width 109 height 40
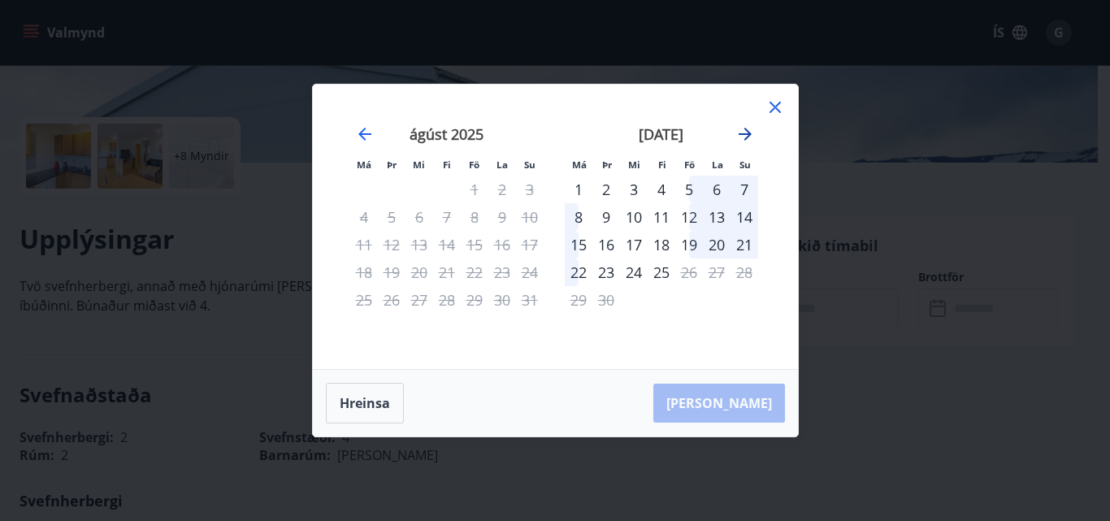
click at [747, 126] on icon "Move forward to switch to the next month." at bounding box center [745, 134] width 20 height 20
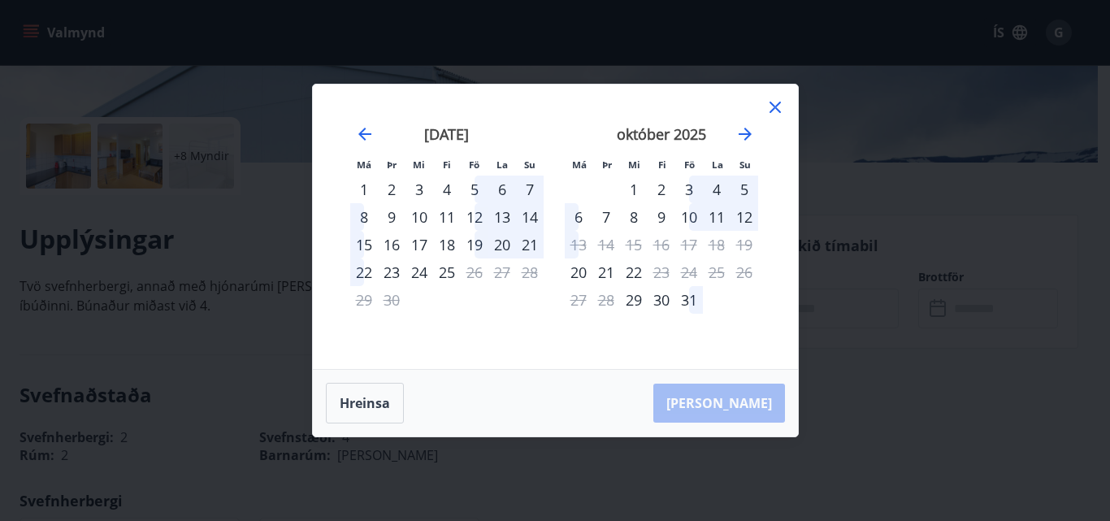
click at [776, 107] on icon at bounding box center [775, 108] width 20 height 20
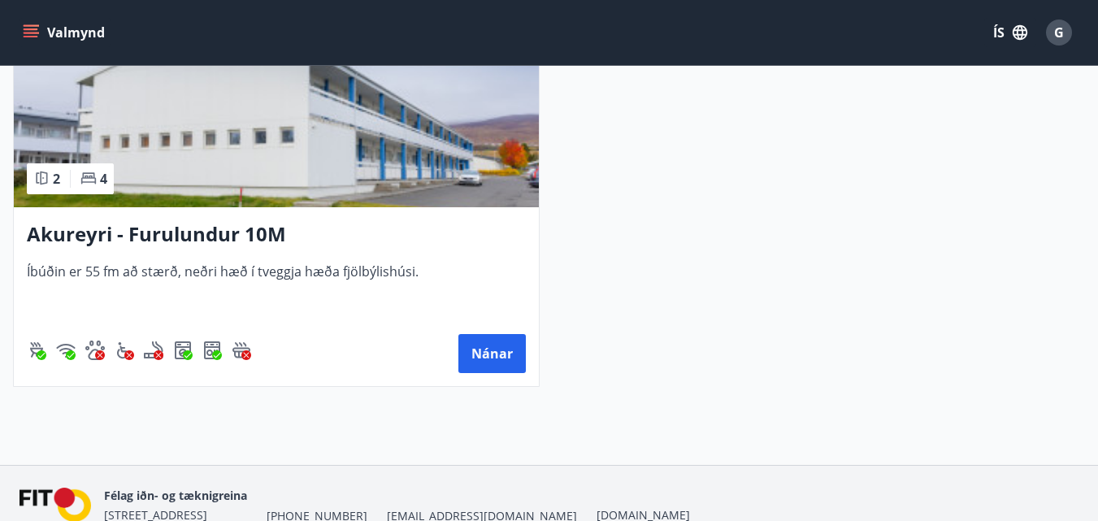
scroll to position [7881, 0]
click at [503, 356] on button "Nánar" at bounding box center [491, 352] width 67 height 39
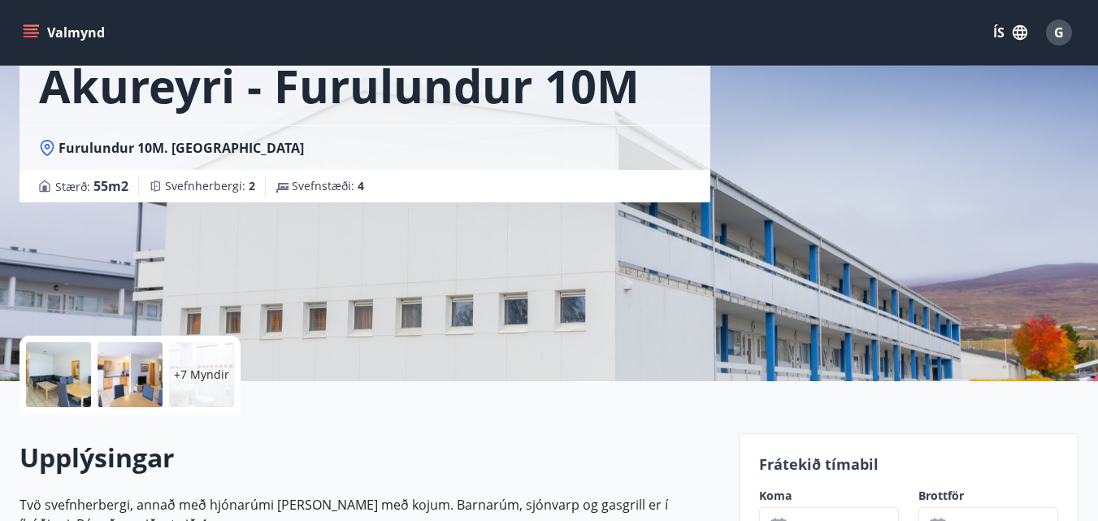
scroll to position [325, 0]
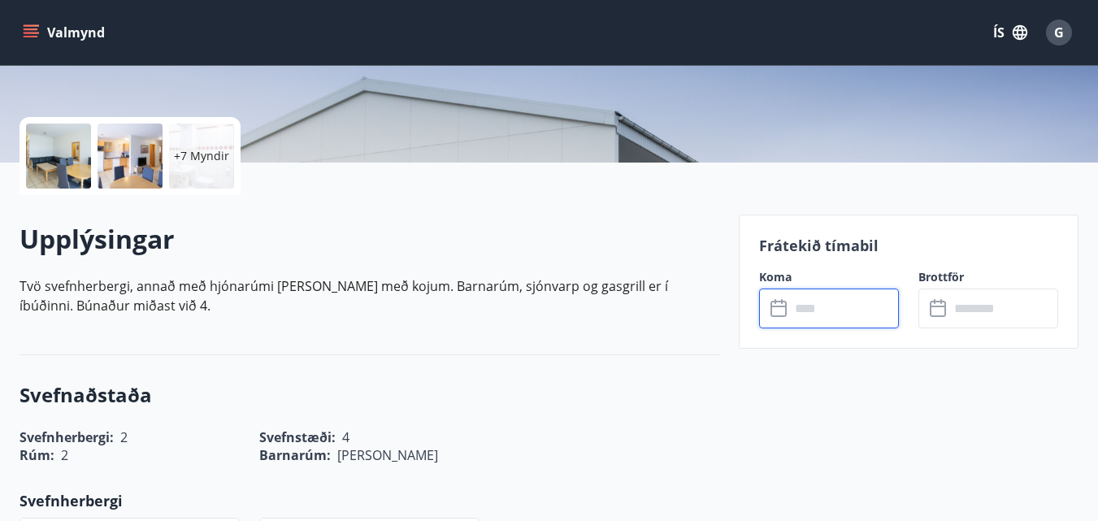
click at [851, 314] on input "text" at bounding box center [844, 308] width 109 height 40
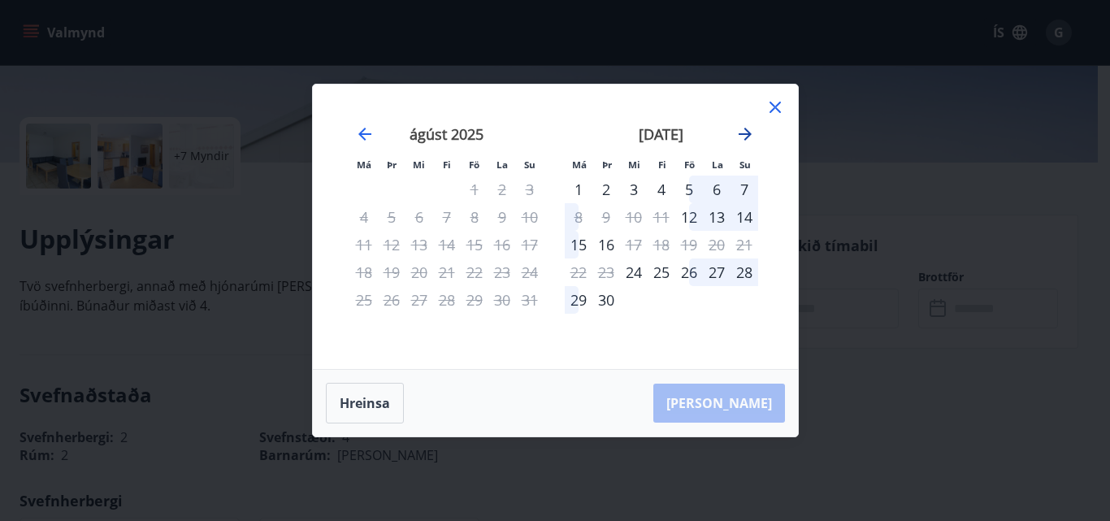
click at [750, 138] on icon "Move forward to switch to the next month." at bounding box center [745, 134] width 20 height 20
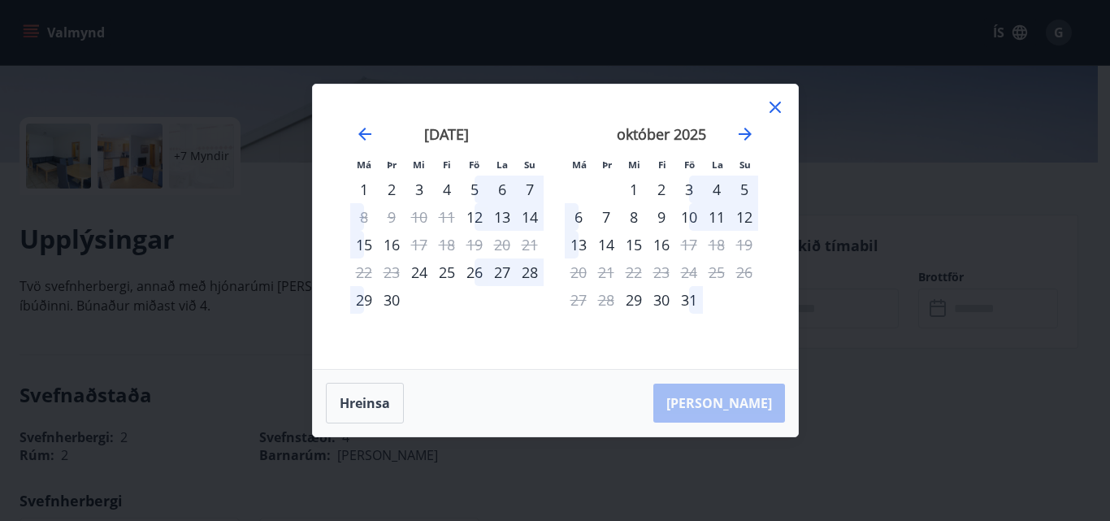
click at [773, 111] on icon at bounding box center [775, 108] width 20 height 20
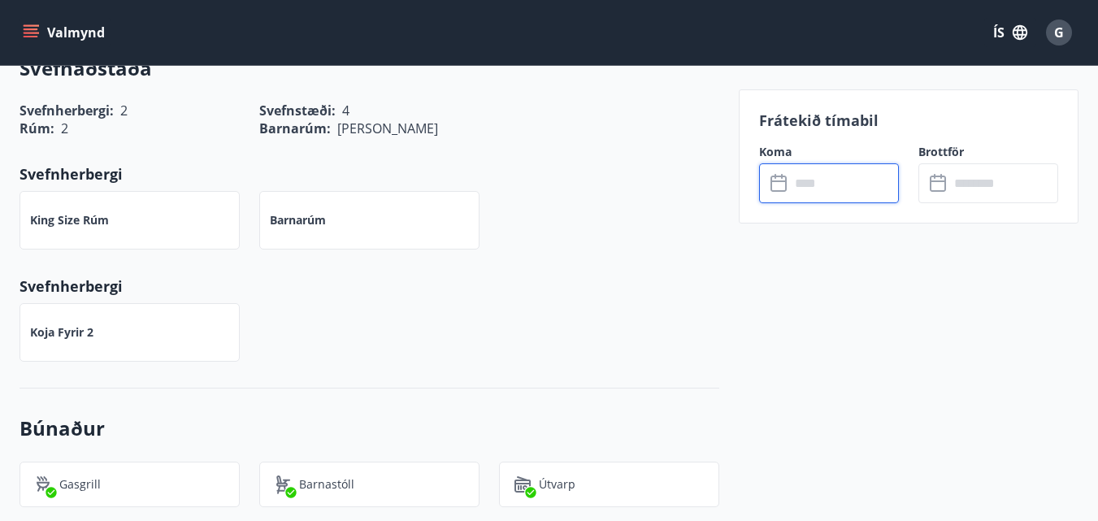
scroll to position [488, 0]
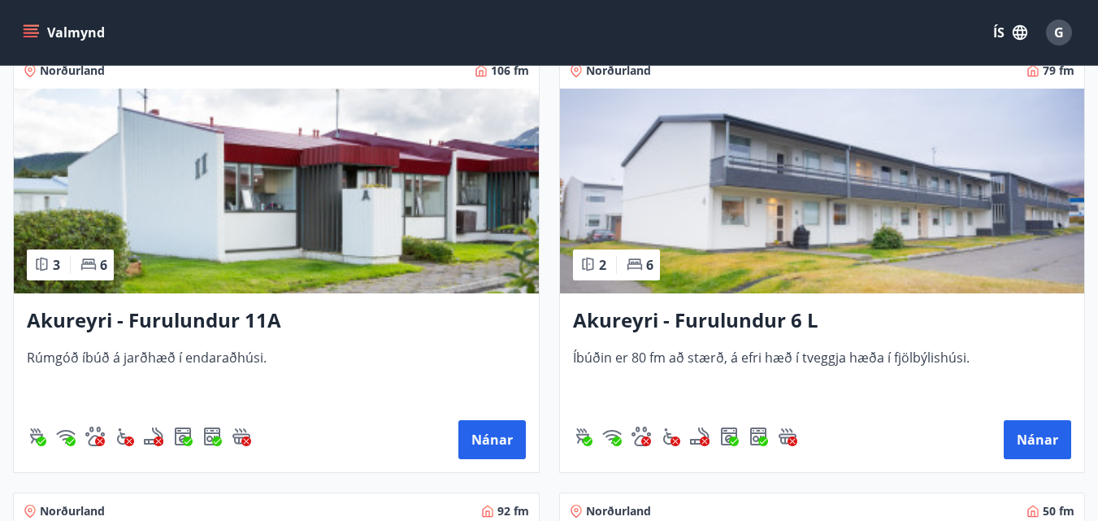
scroll to position [6906, 0]
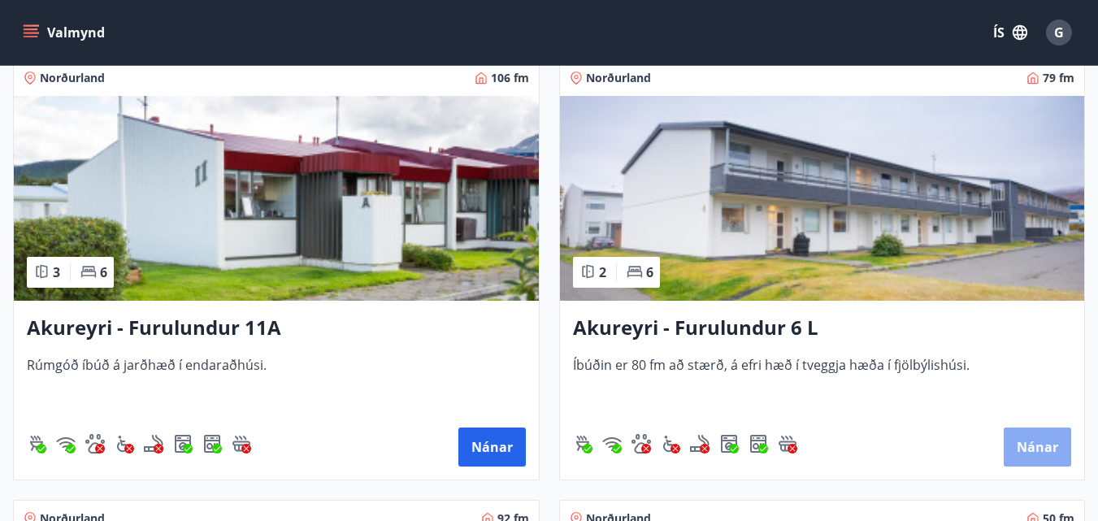
click at [1033, 448] on button "Nánar" at bounding box center [1036, 446] width 67 height 39
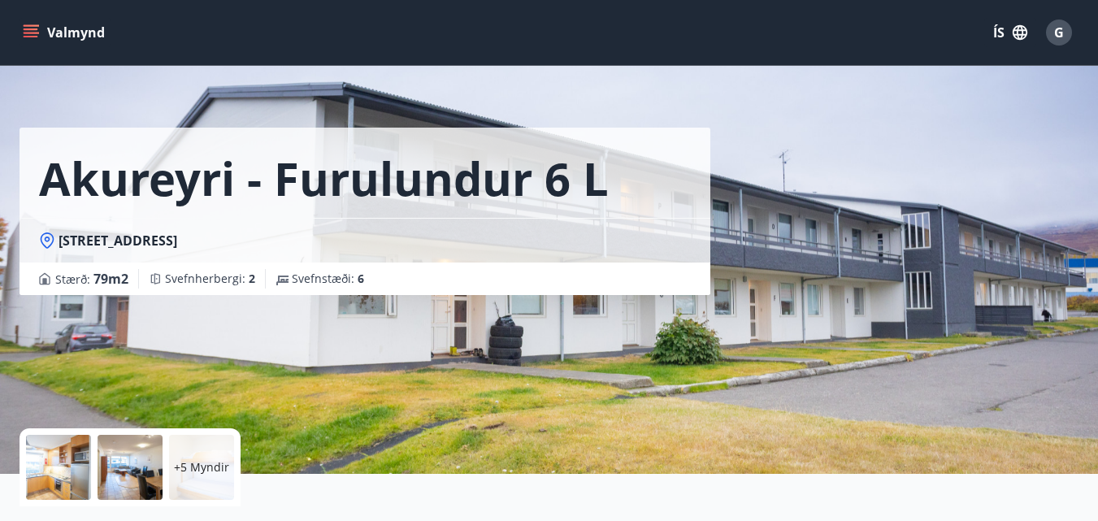
scroll to position [325, 0]
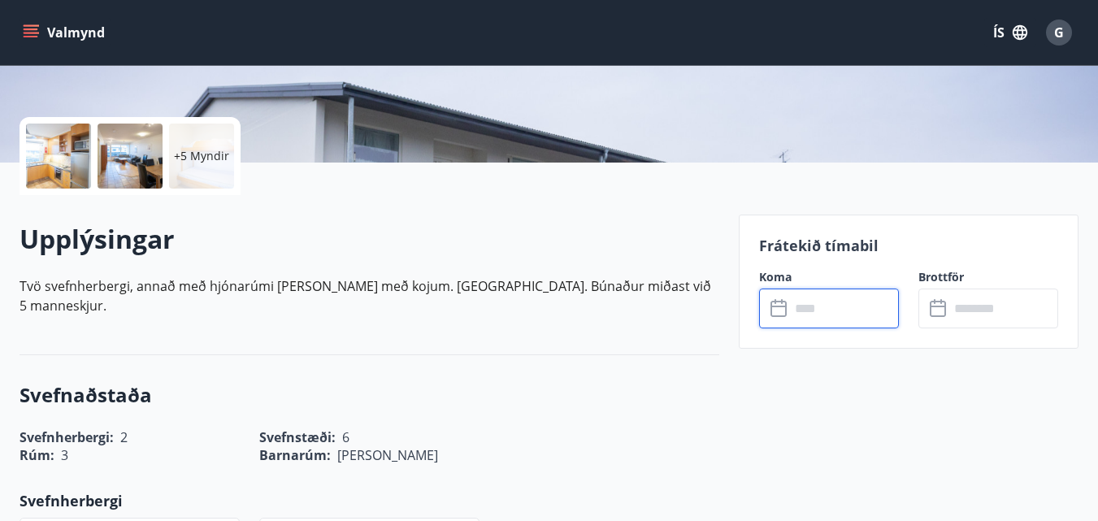
click at [834, 302] on input "text" at bounding box center [844, 308] width 109 height 40
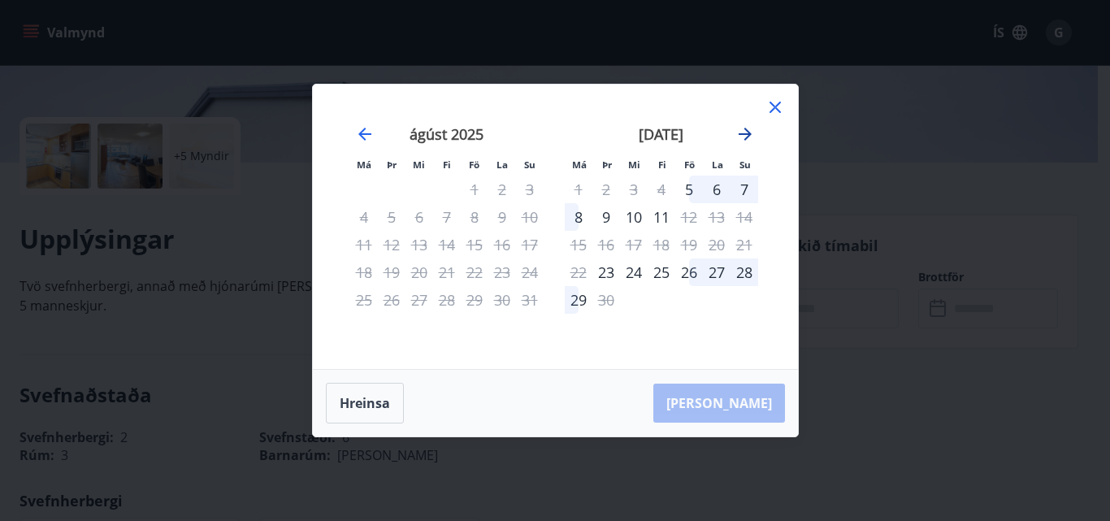
click at [747, 129] on icon "Move forward to switch to the next month." at bounding box center [745, 134] width 20 height 20
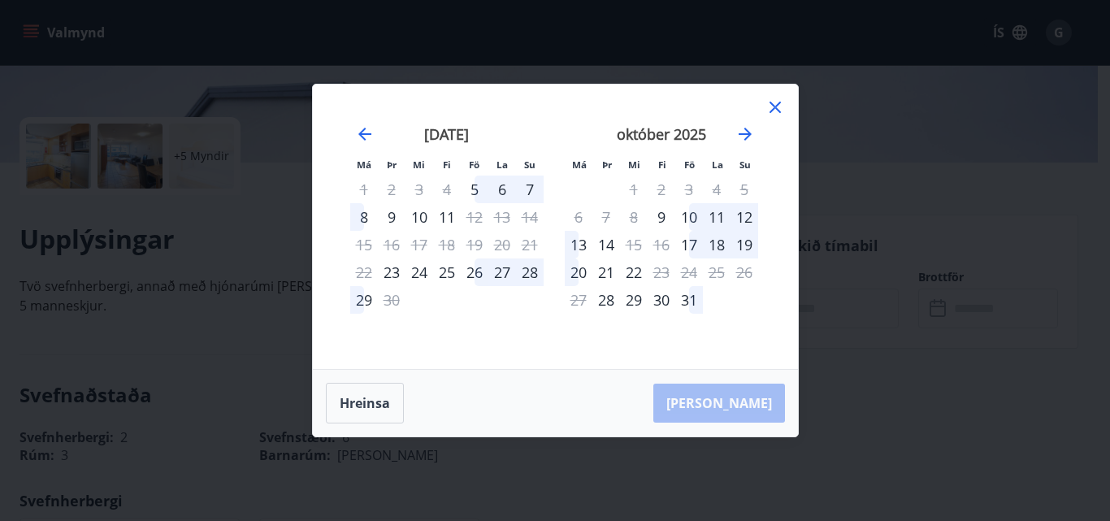
click at [778, 109] on icon at bounding box center [775, 108] width 20 height 20
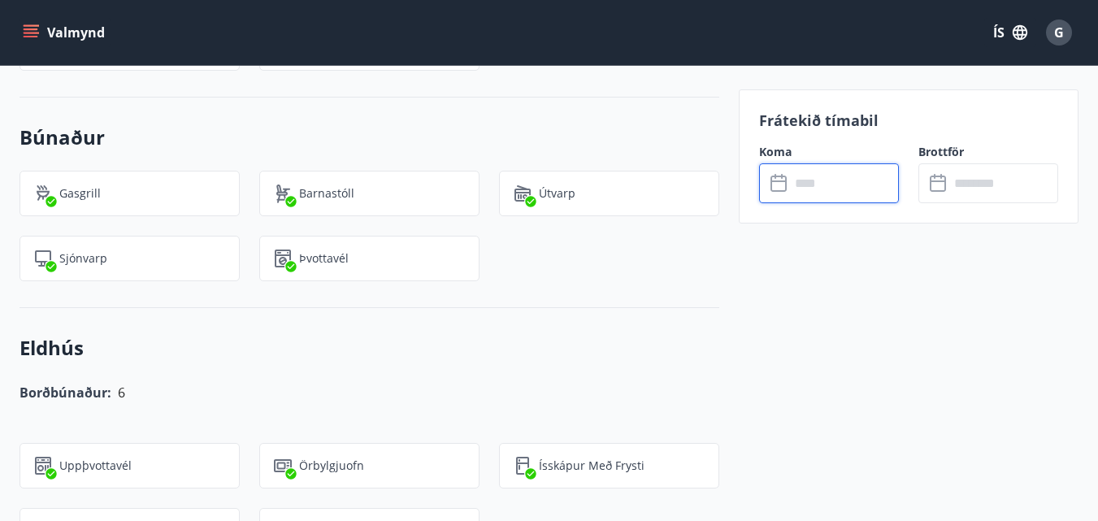
scroll to position [650, 0]
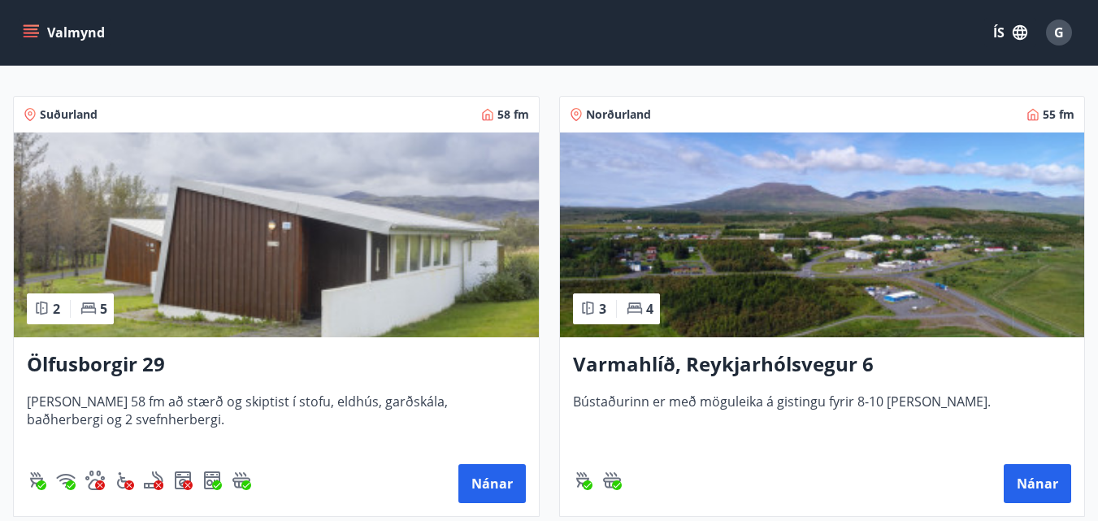
scroll to position [406, 0]
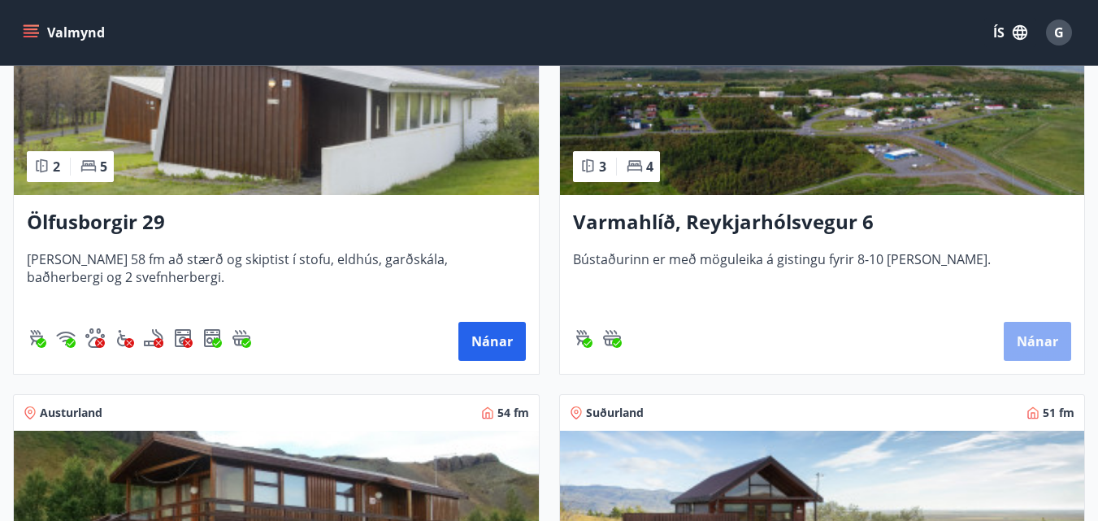
click at [1044, 340] on button "Nánar" at bounding box center [1036, 341] width 67 height 39
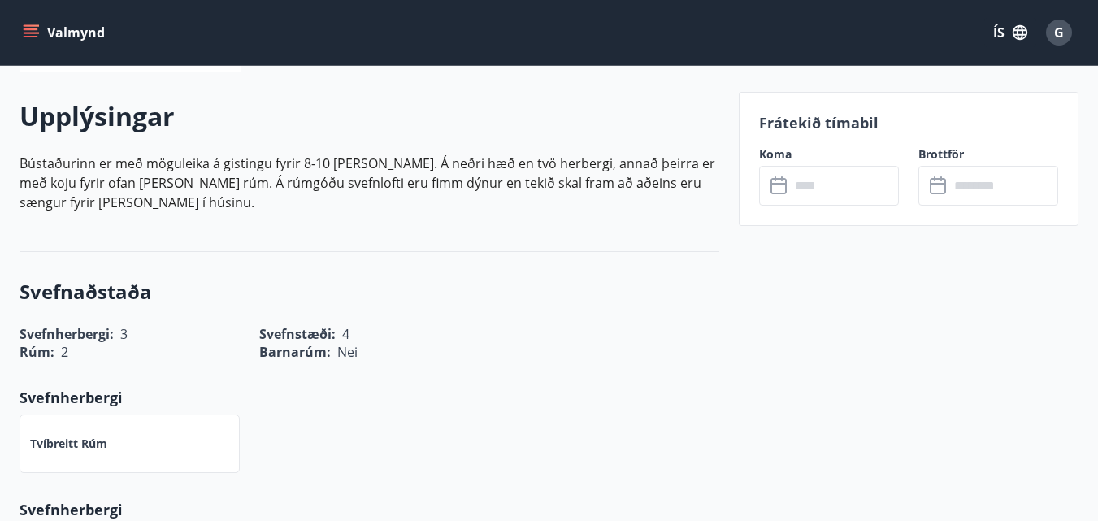
scroll to position [488, 0]
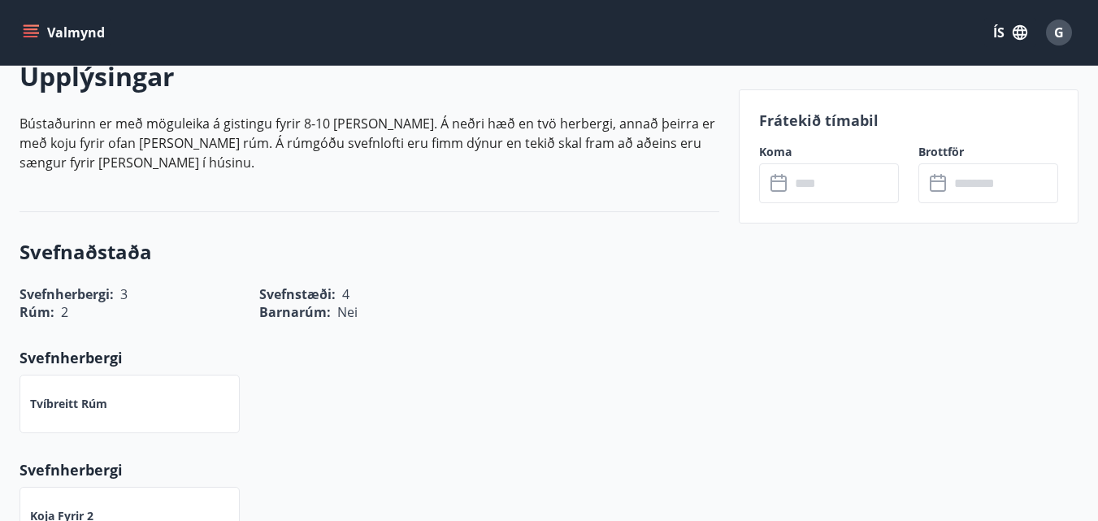
click at [858, 184] on input "text" at bounding box center [844, 183] width 109 height 40
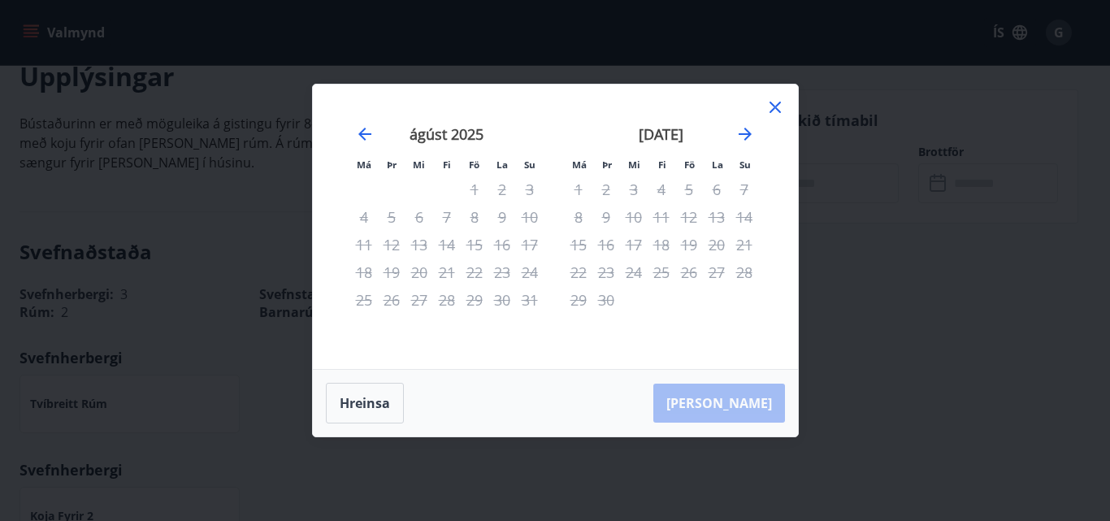
click at [773, 103] on icon at bounding box center [775, 108] width 20 height 20
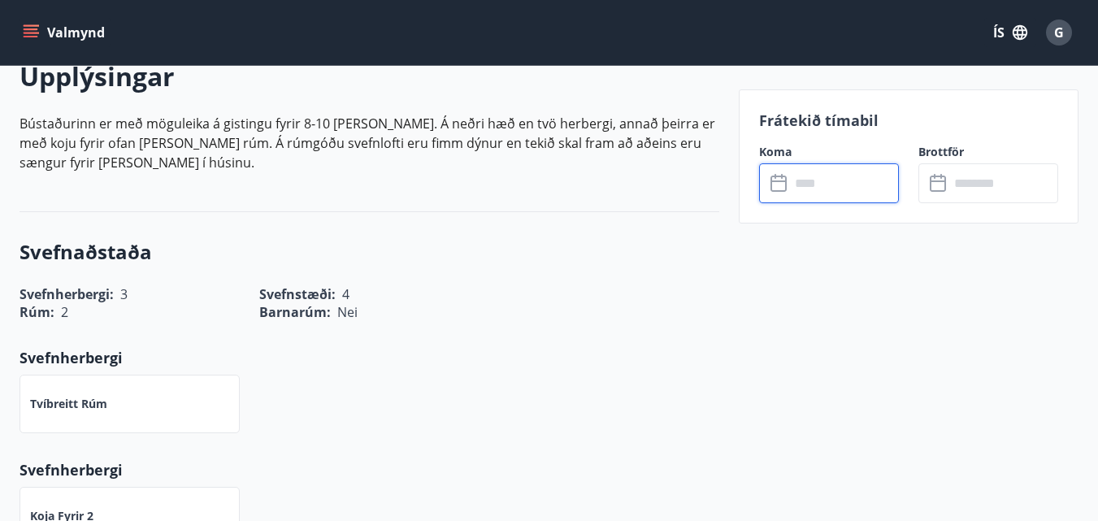
click at [874, 192] on input "text" at bounding box center [844, 183] width 109 height 40
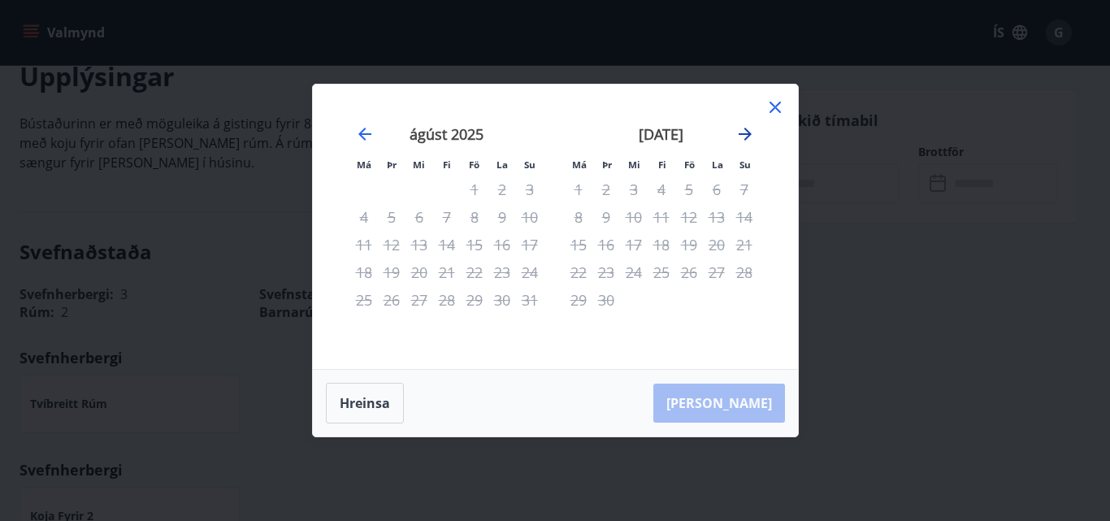
click at [752, 132] on icon "Move forward to switch to the next month." at bounding box center [745, 134] width 20 height 20
click at [748, 137] on icon "Move forward to switch to the next month." at bounding box center [745, 134] width 20 height 20
click at [745, 135] on icon "Move forward to switch to the next month." at bounding box center [745, 134] width 20 height 20
click at [778, 106] on icon at bounding box center [775, 108] width 20 height 20
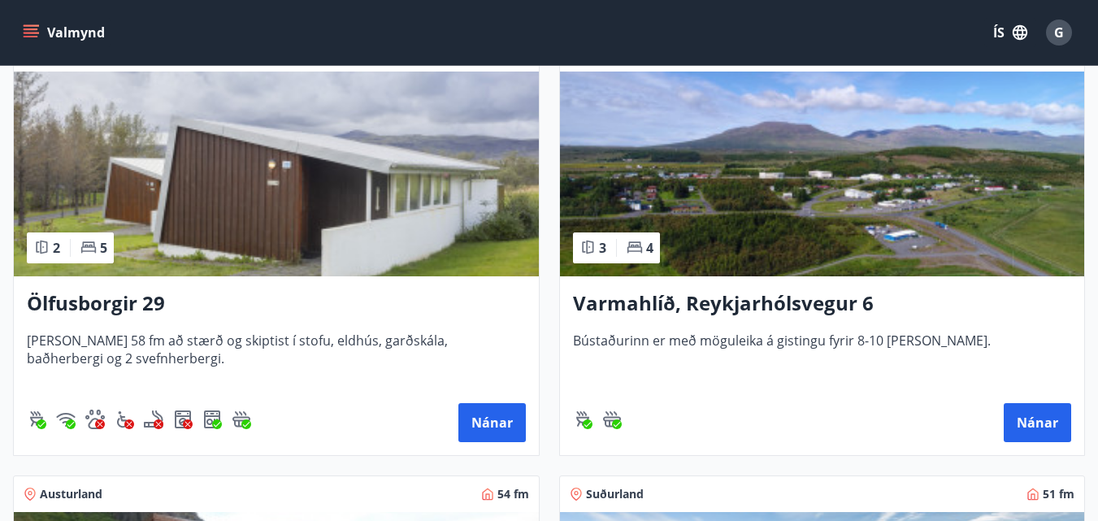
scroll to position [406, 0]
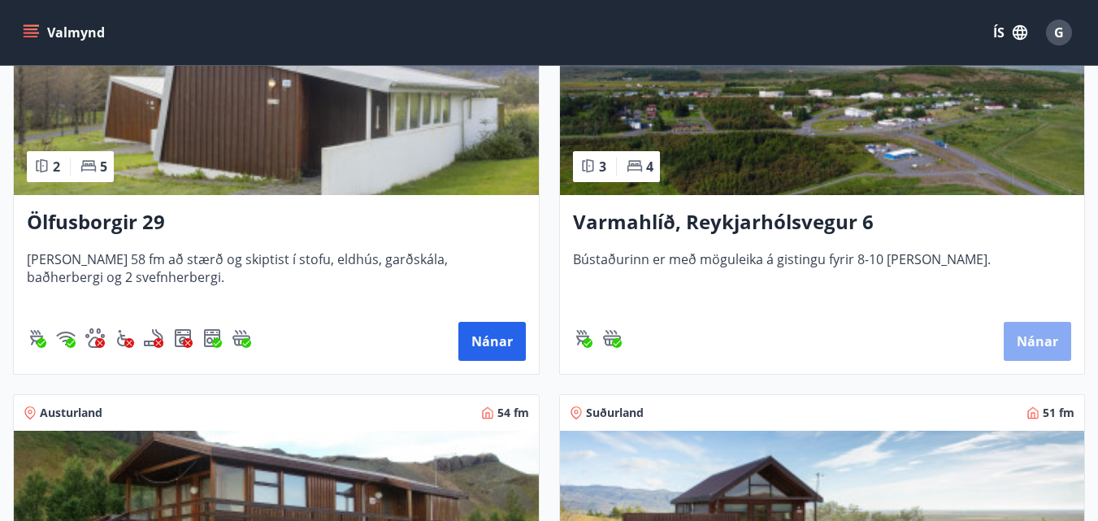
click at [1025, 348] on button "Nánar" at bounding box center [1036, 341] width 67 height 39
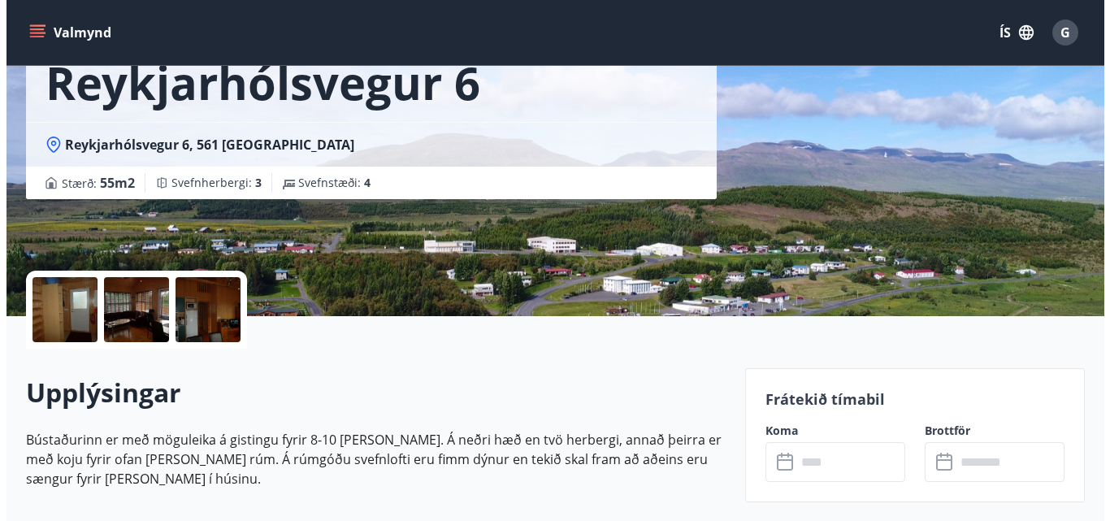
scroll to position [163, 0]
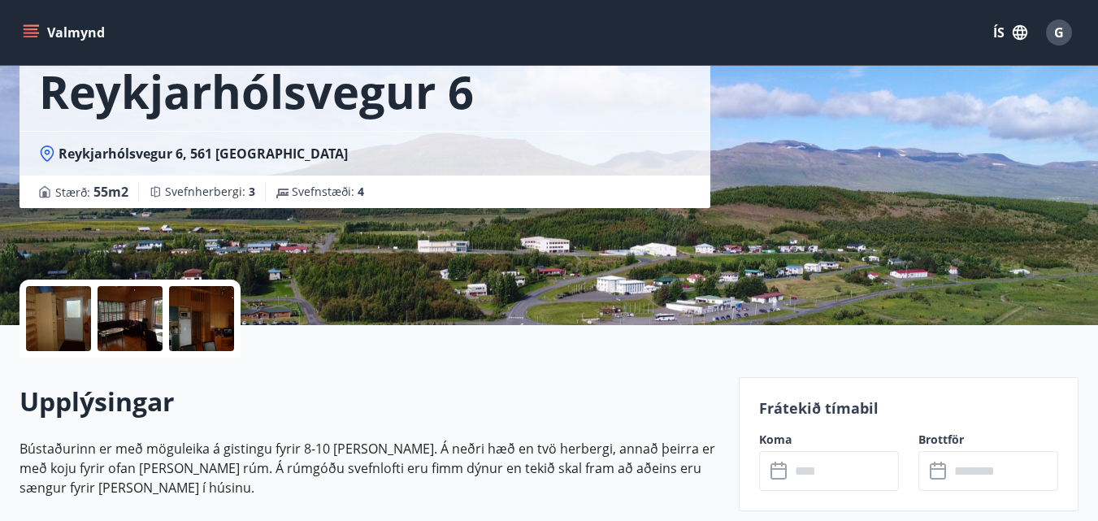
click at [76, 322] on div at bounding box center [58, 318] width 65 height 65
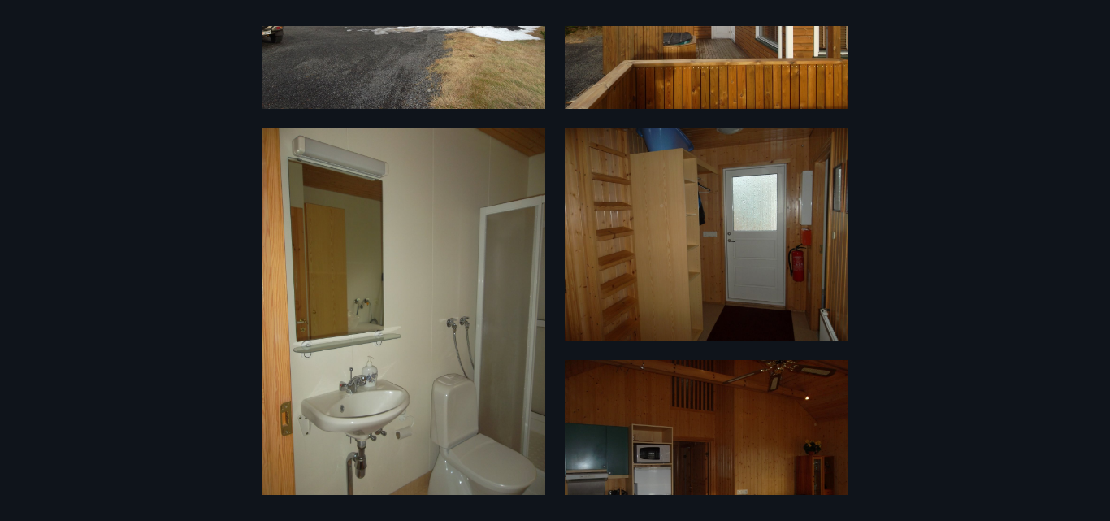
scroll to position [0, 0]
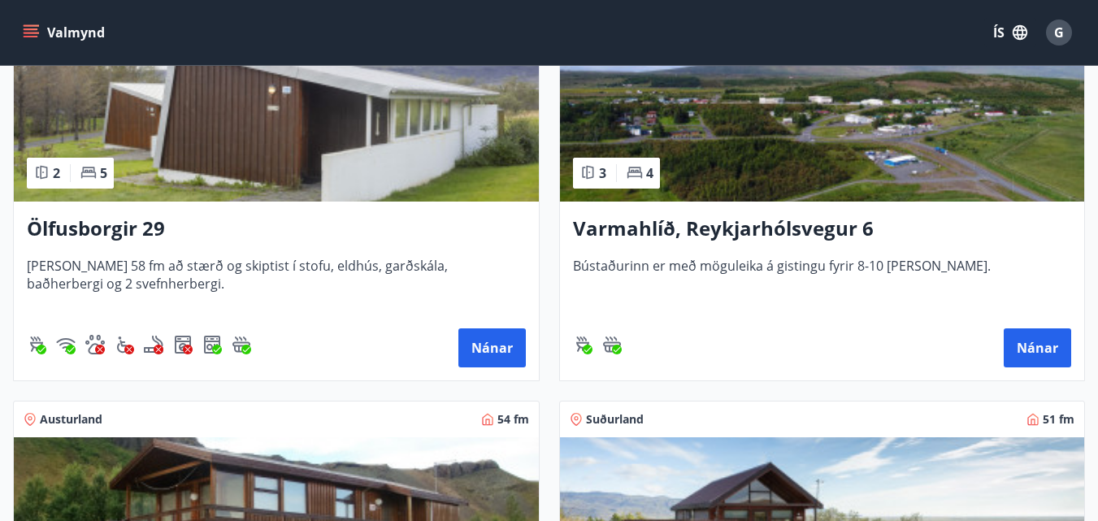
scroll to position [406, 0]
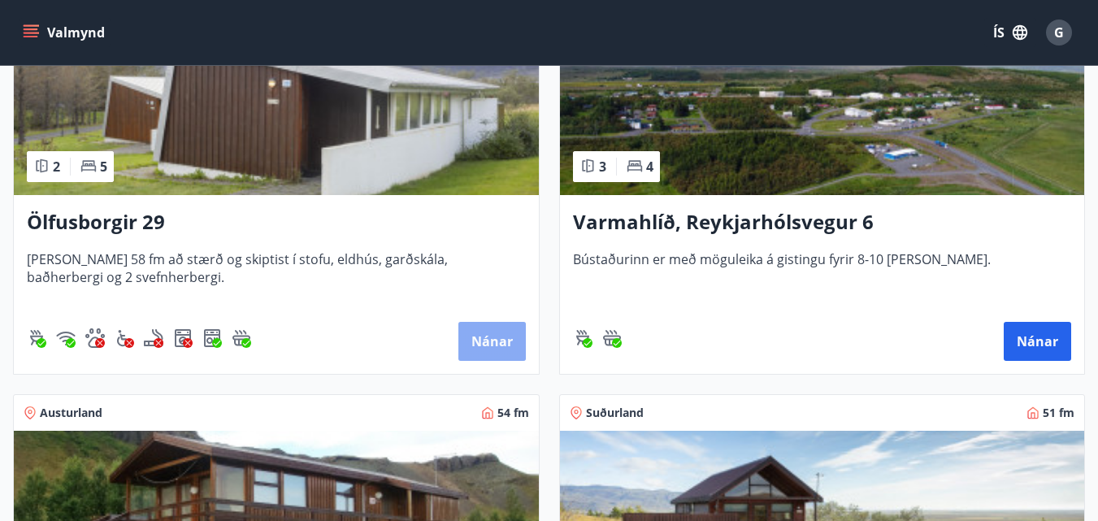
click at [485, 344] on button "Nánar" at bounding box center [491, 341] width 67 height 39
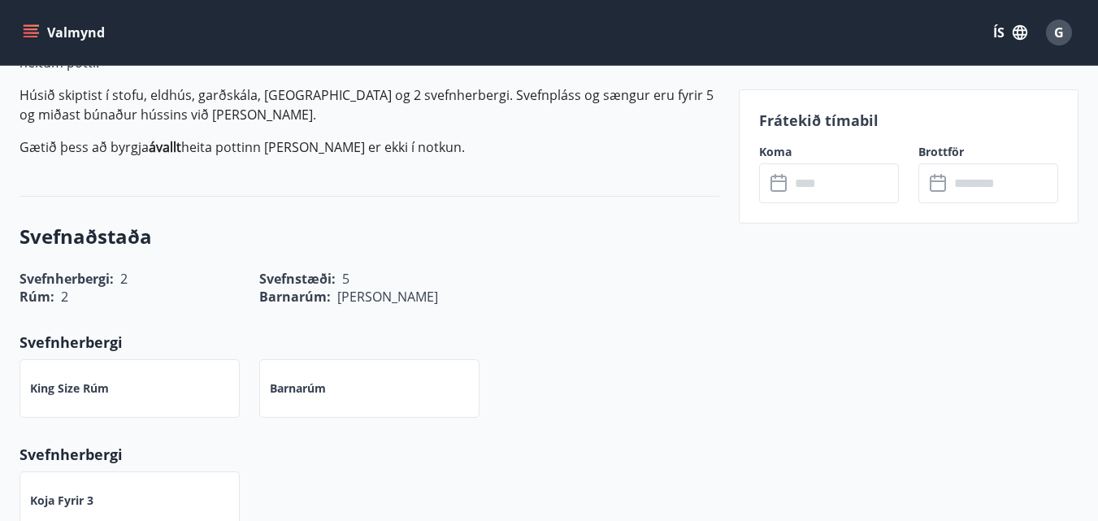
scroll to position [569, 0]
click at [846, 191] on input "text" at bounding box center [844, 183] width 109 height 40
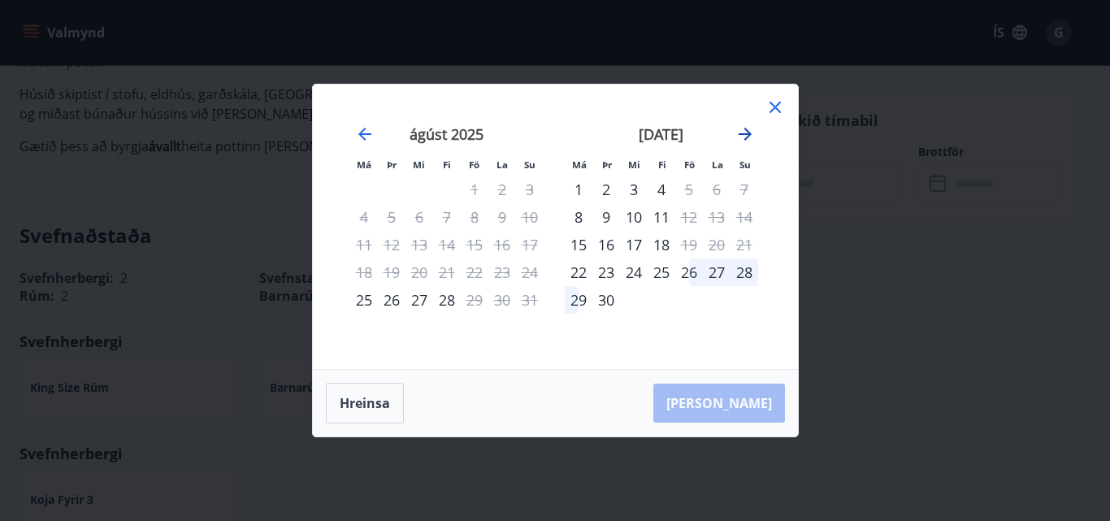
click at [744, 135] on icon "Move forward to switch to the next month." at bounding box center [745, 134] width 13 height 13
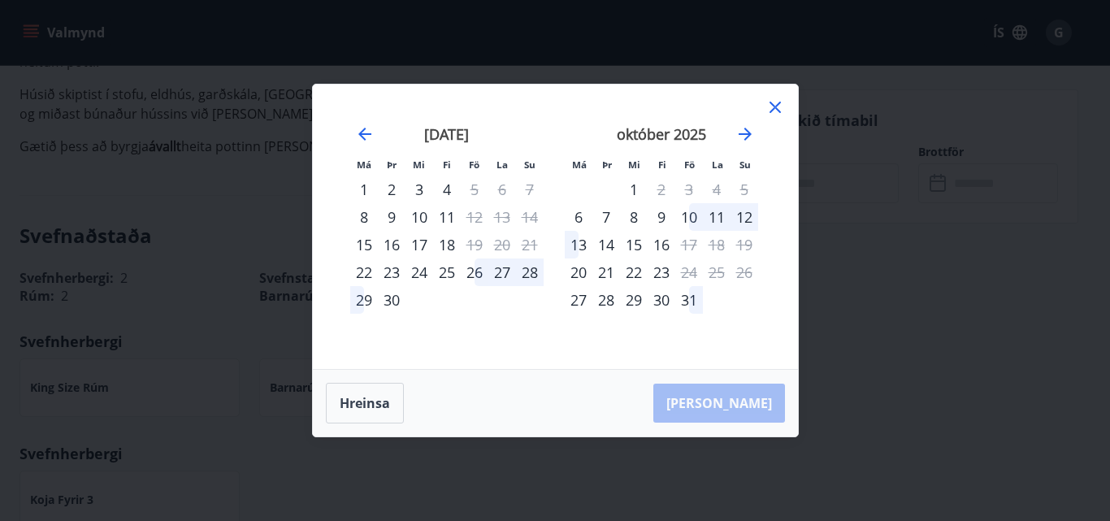
click at [777, 107] on icon at bounding box center [775, 108] width 20 height 20
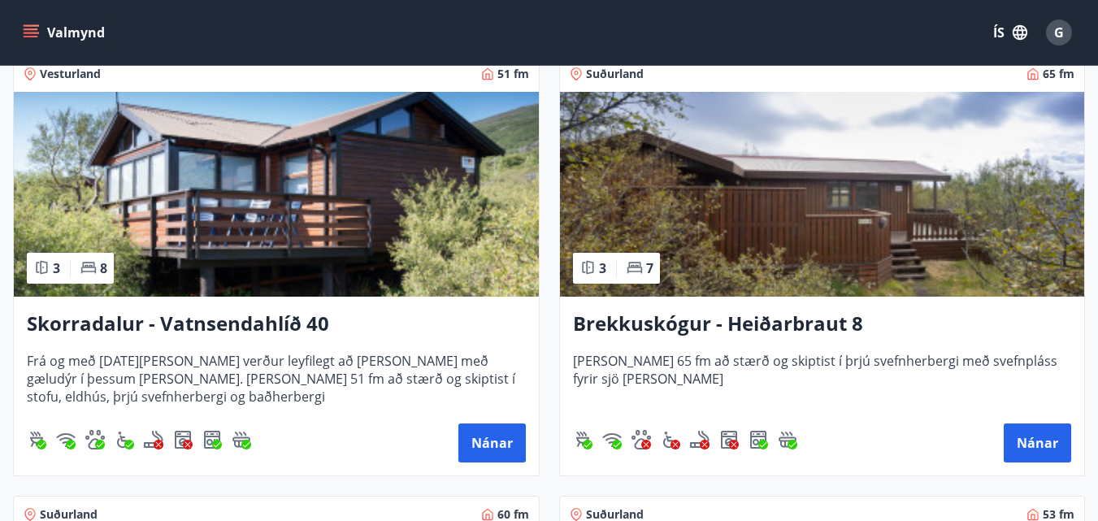
scroll to position [3385, 0]
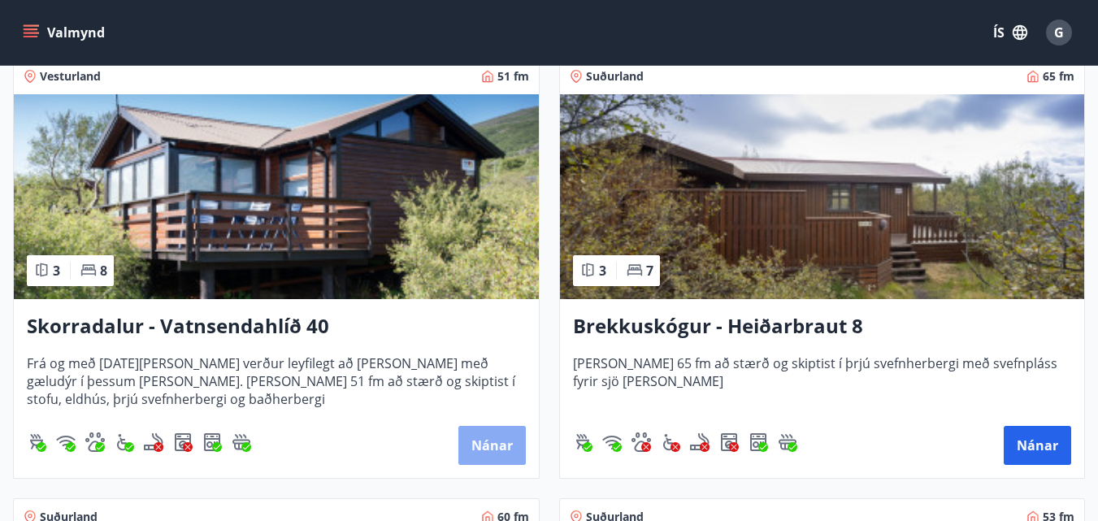
click at [492, 455] on button "Nánar" at bounding box center [491, 445] width 67 height 39
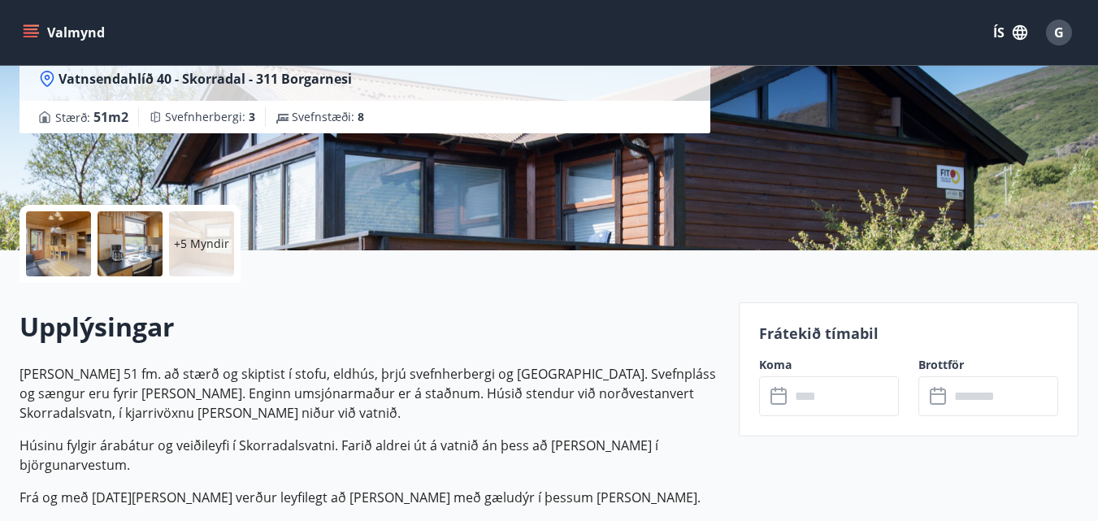
scroll to position [244, 0]
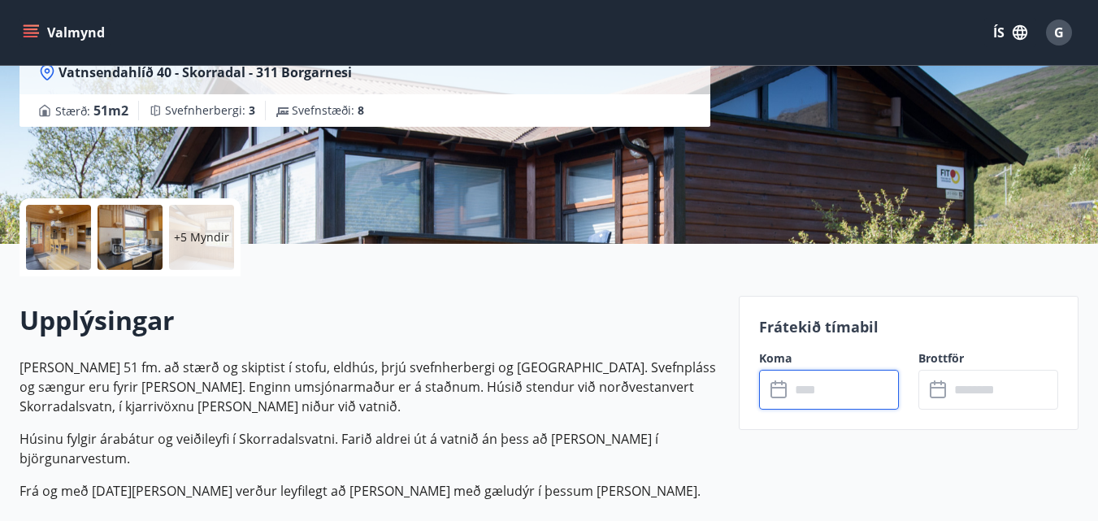
click at [841, 393] on input "text" at bounding box center [844, 390] width 109 height 40
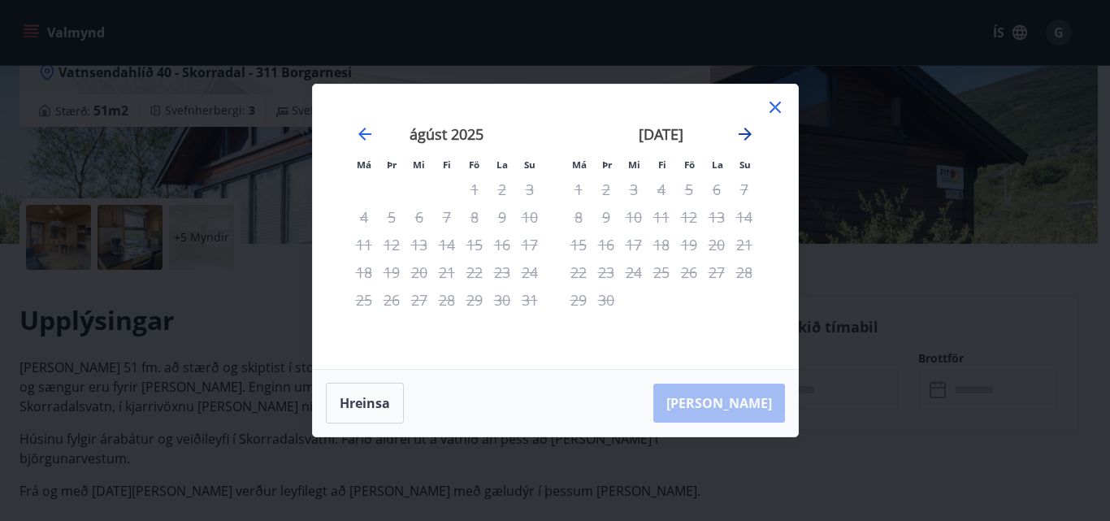
click at [740, 130] on icon "Move forward to switch to the next month." at bounding box center [745, 134] width 20 height 20
click at [743, 138] on icon "Move forward to switch to the next month." at bounding box center [745, 134] width 20 height 20
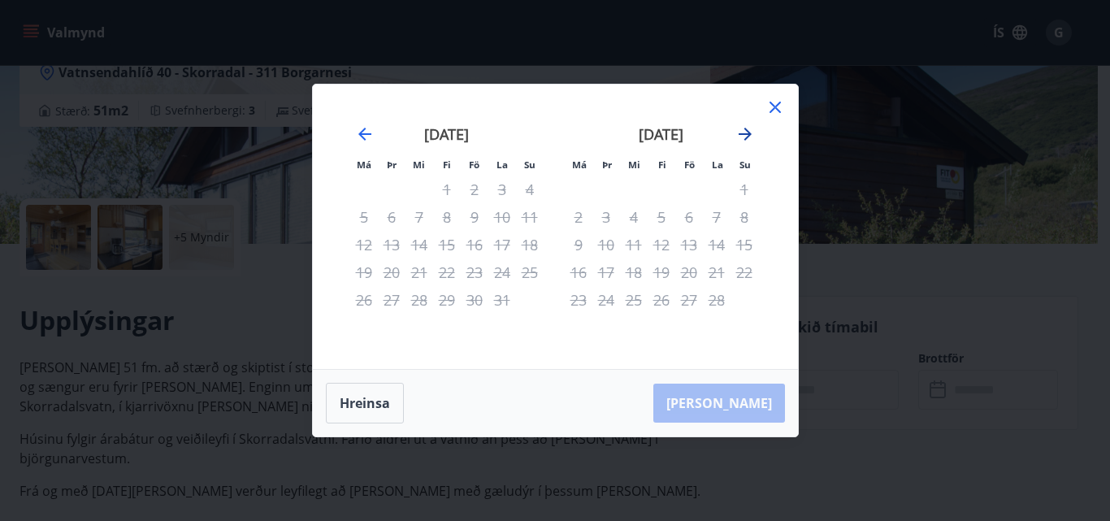
click at [743, 138] on icon "Move forward to switch to the next month." at bounding box center [745, 134] width 20 height 20
click at [770, 106] on icon at bounding box center [775, 108] width 20 height 20
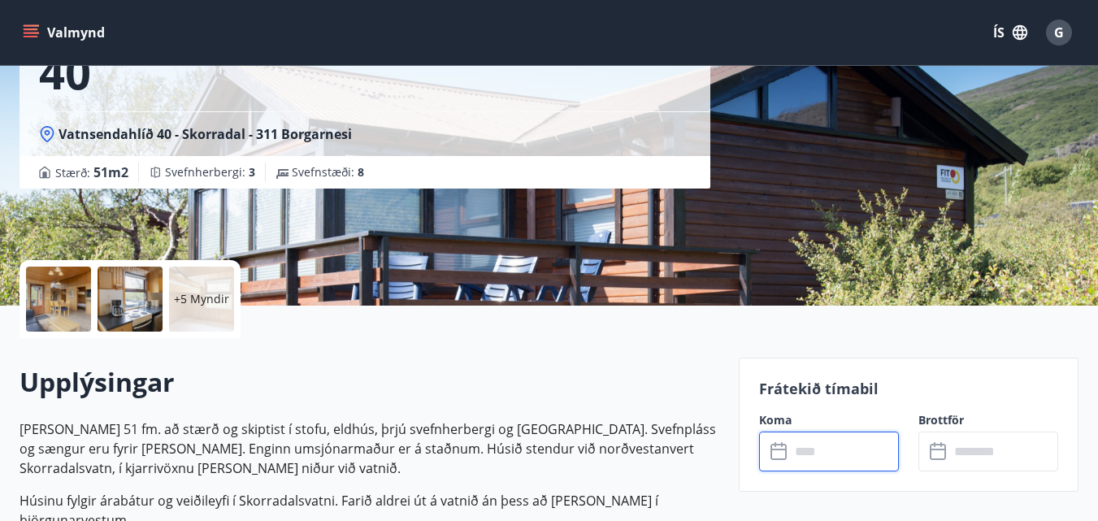
scroll to position [81, 0]
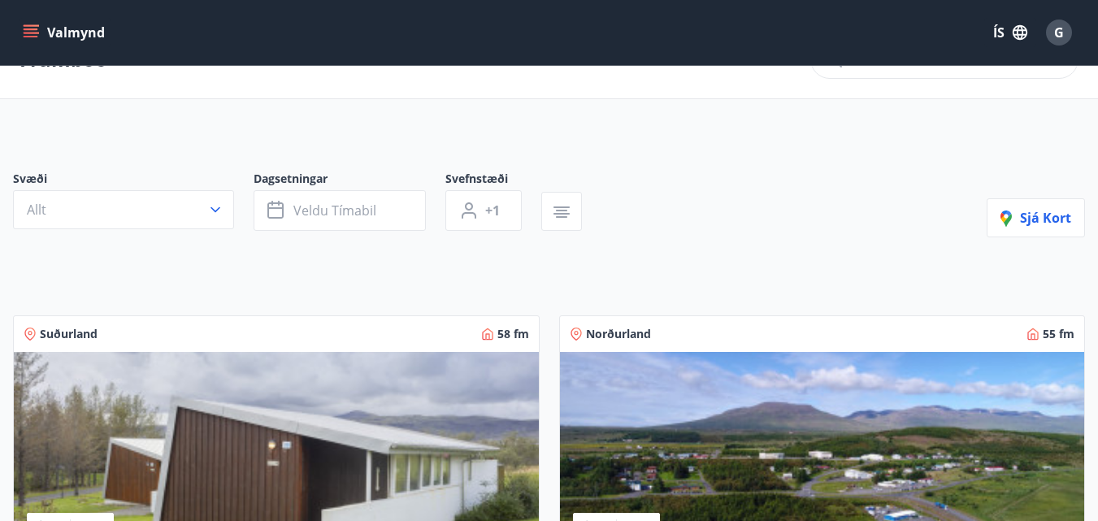
scroll to position [81, 0]
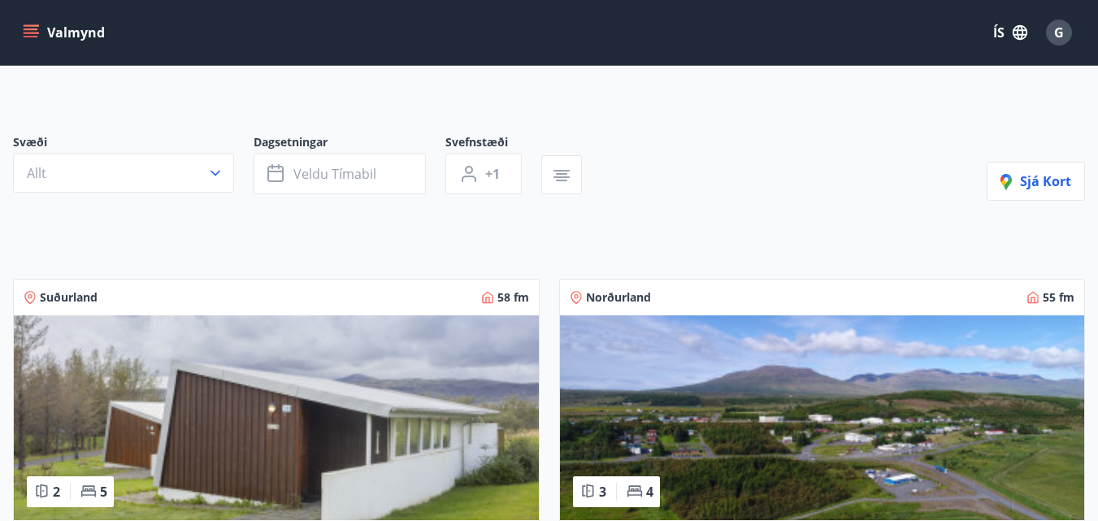
click at [73, 297] on span "Suðurland" at bounding box center [69, 297] width 58 height 16
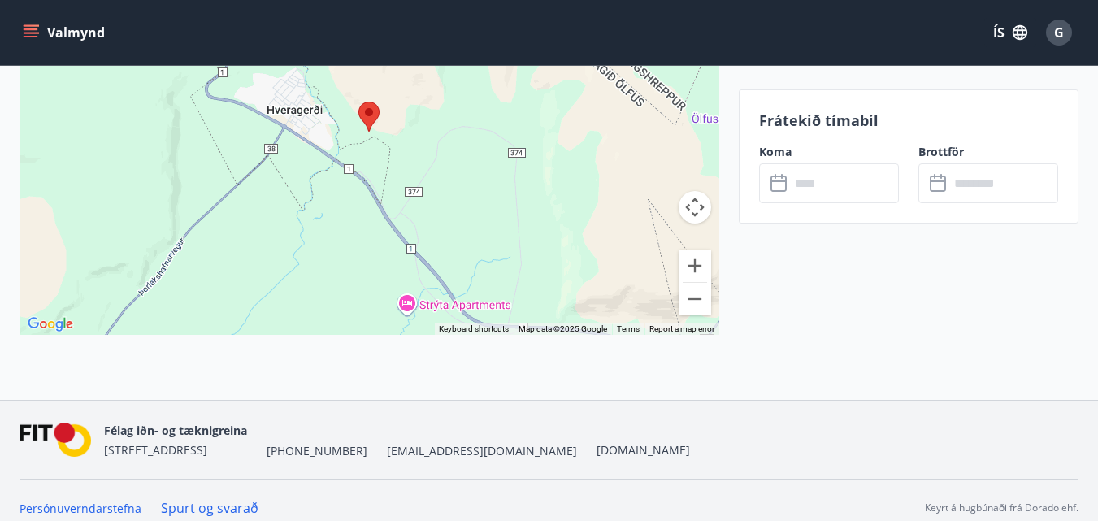
scroll to position [2290, 0]
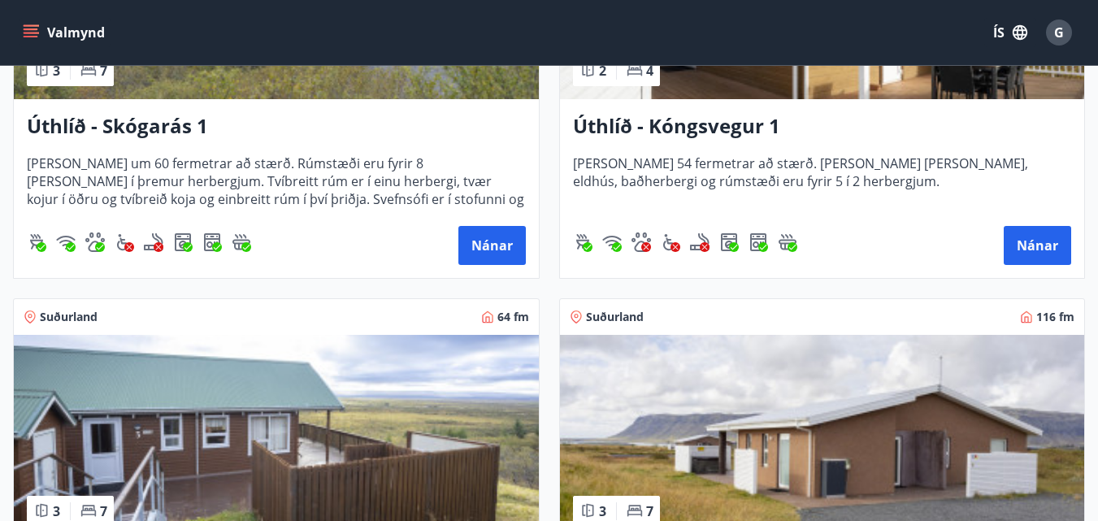
scroll to position [3900, 0]
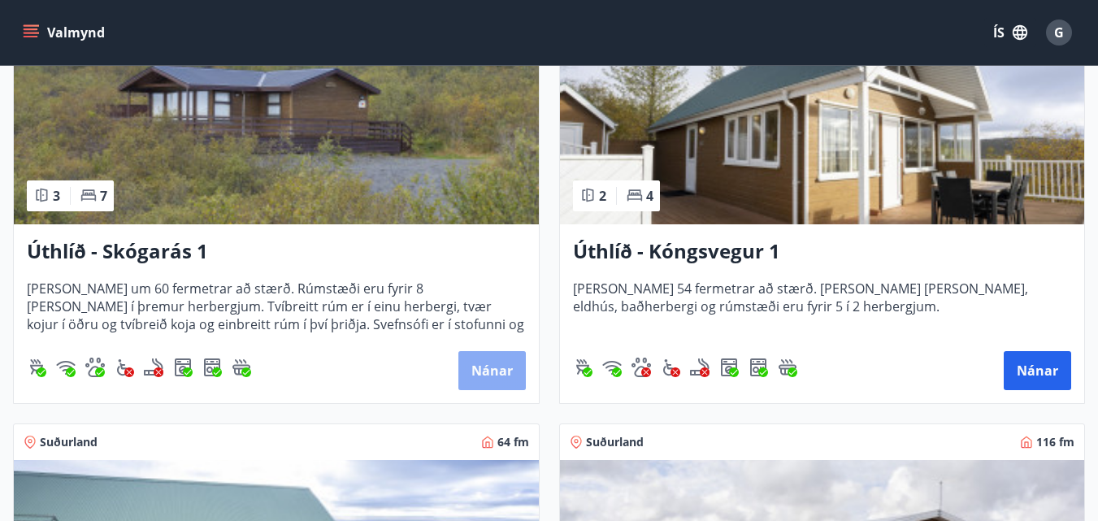
click at [509, 364] on button "Nánar" at bounding box center [491, 370] width 67 height 39
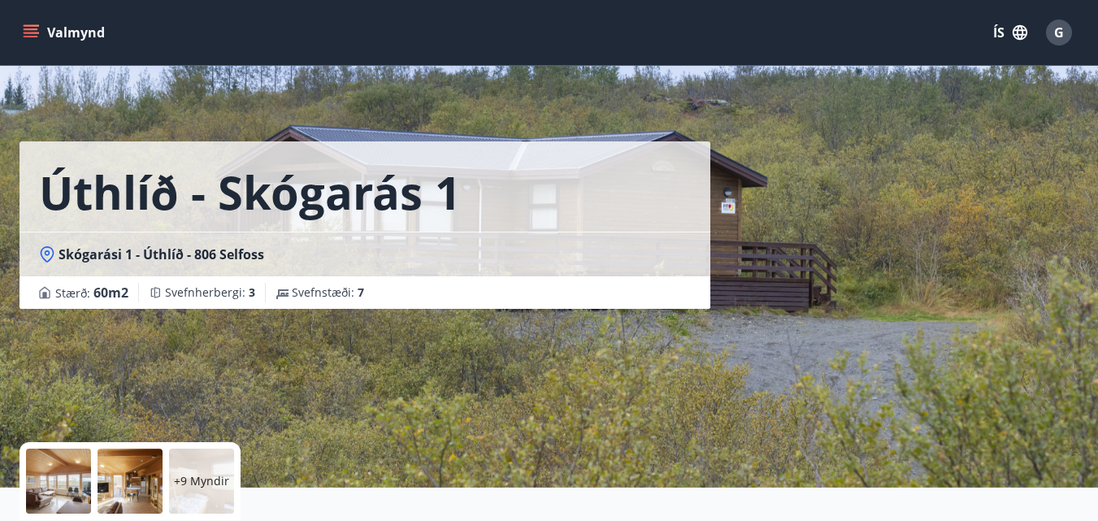
scroll to position [325, 0]
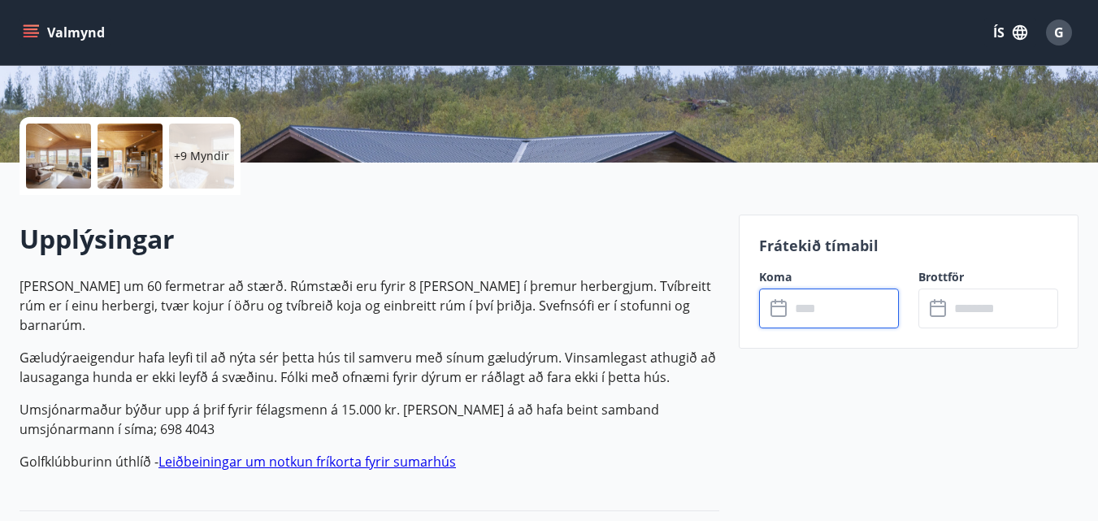
click at [872, 310] on input "text" at bounding box center [844, 308] width 109 height 40
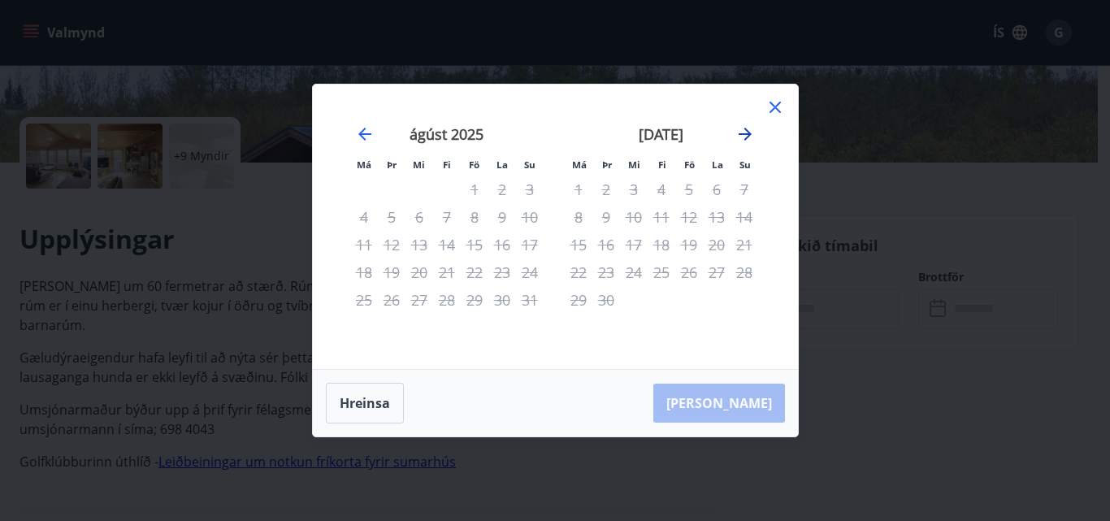
click at [742, 136] on icon "Move forward to switch to the next month." at bounding box center [745, 134] width 20 height 20
click at [743, 135] on icon "Move forward to switch to the next month." at bounding box center [745, 134] width 13 height 13
click at [473, 249] on div "17" at bounding box center [475, 245] width 28 height 28
click at [774, 106] on icon at bounding box center [774, 107] width 11 height 11
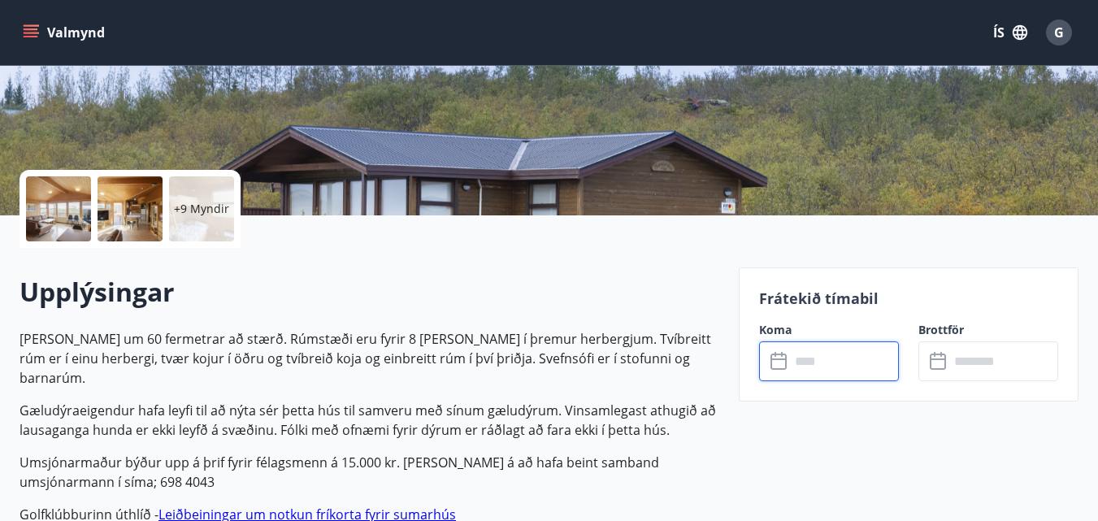
scroll to position [244, 0]
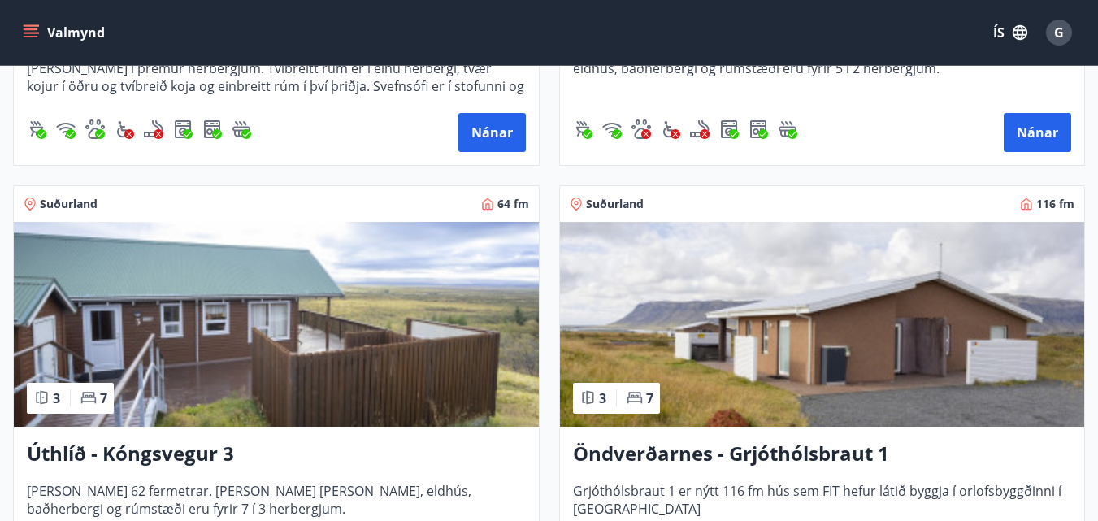
scroll to position [3954, 0]
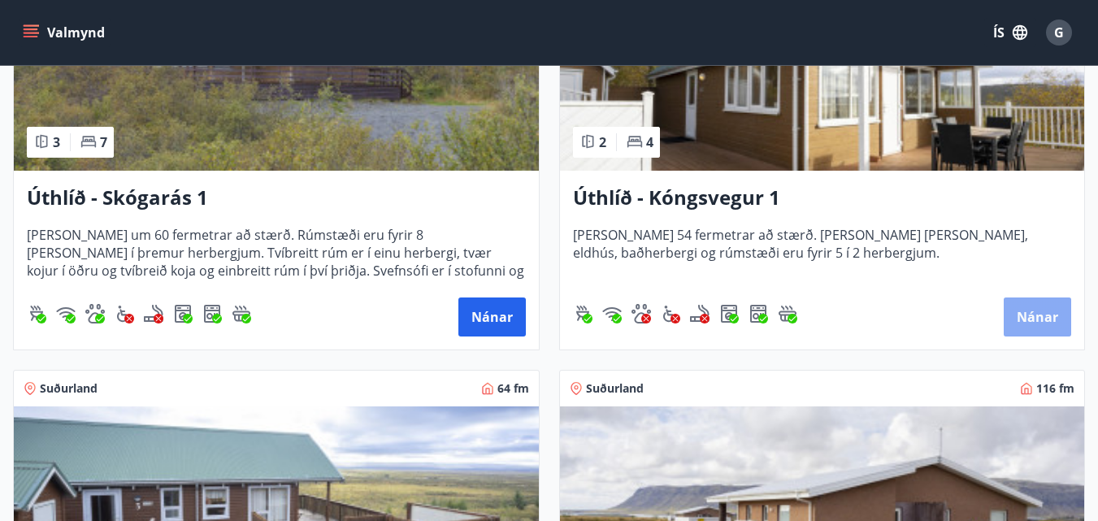
click at [1041, 314] on button "Nánar" at bounding box center [1036, 316] width 67 height 39
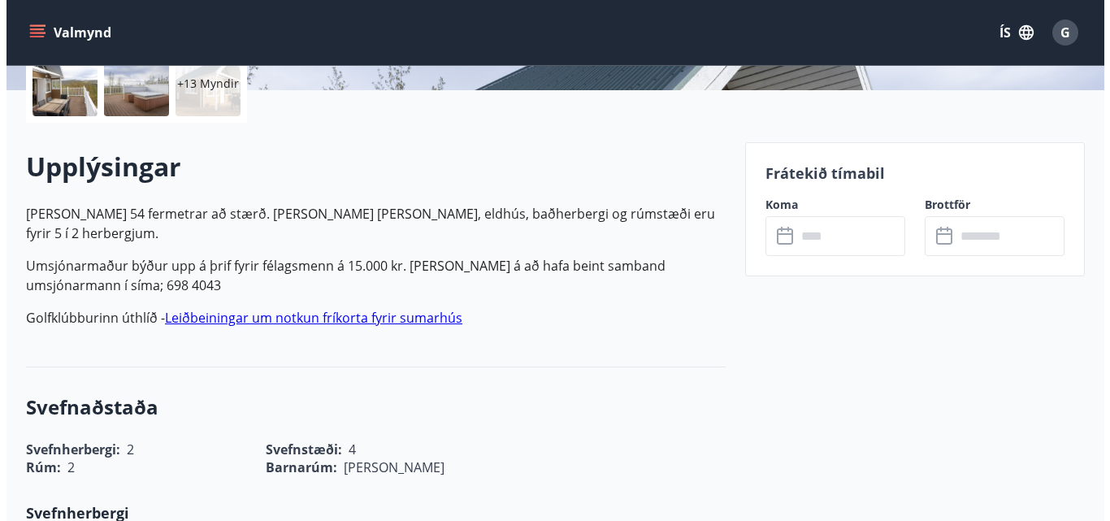
scroll to position [406, 0]
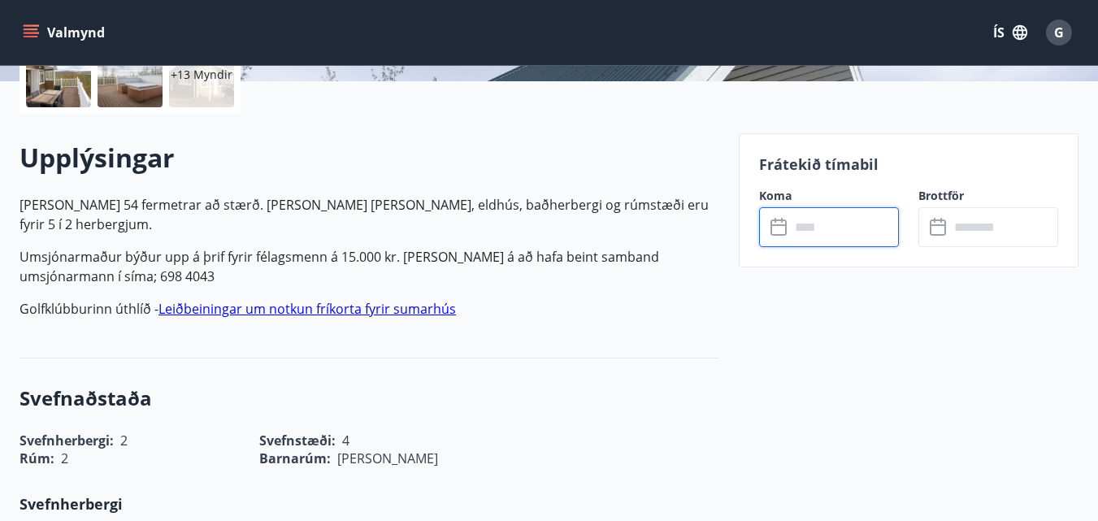
click at [869, 225] on input "text" at bounding box center [844, 227] width 109 height 40
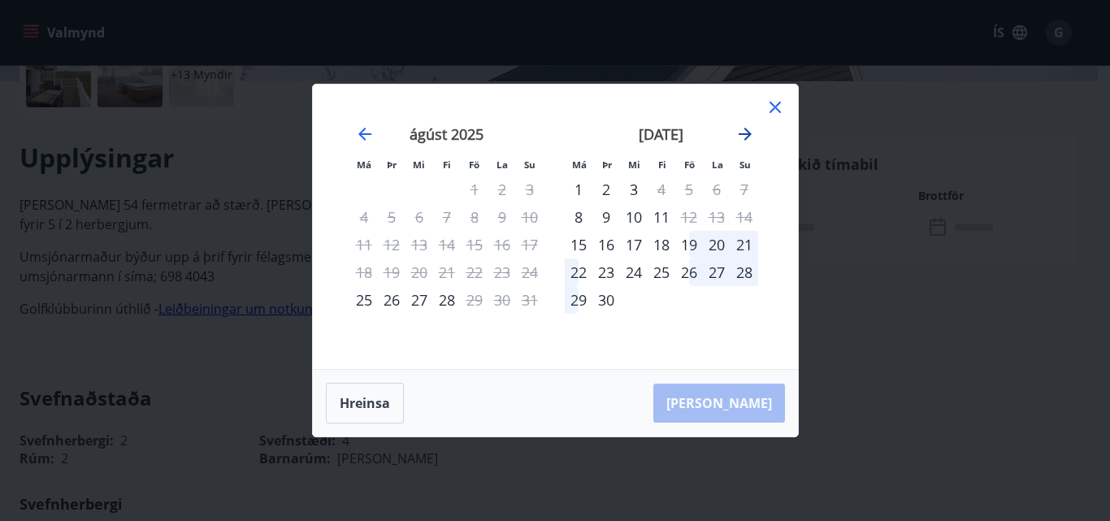
click at [748, 132] on icon "Move forward to switch to the next month." at bounding box center [745, 134] width 13 height 13
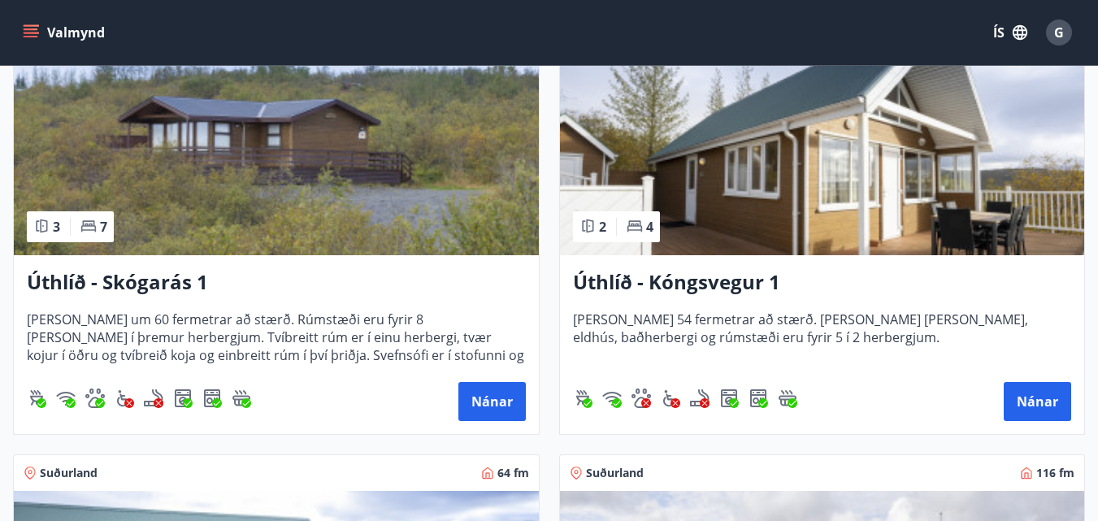
scroll to position [3898, 0]
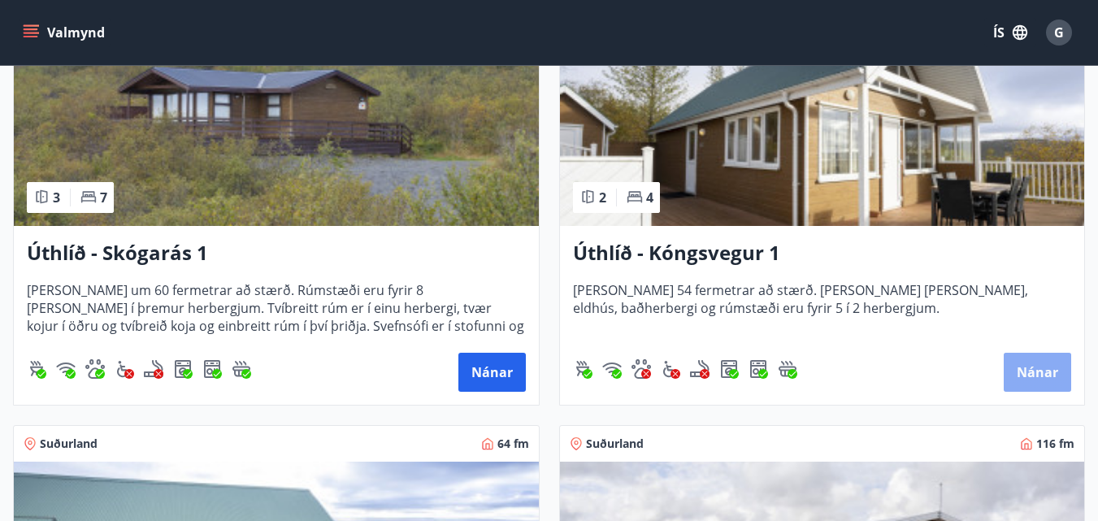
click at [1025, 368] on button "Nánar" at bounding box center [1036, 372] width 67 height 39
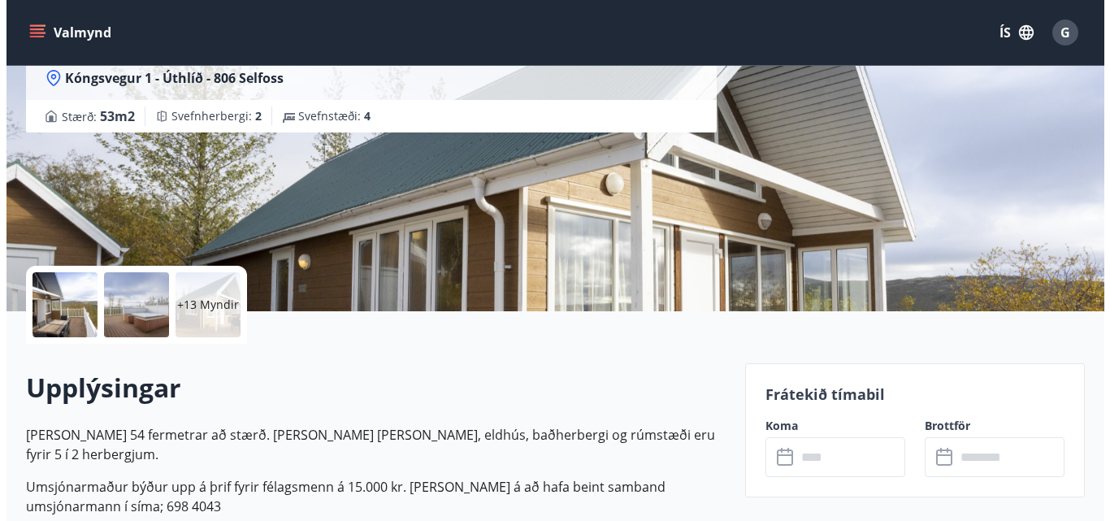
scroll to position [163, 0]
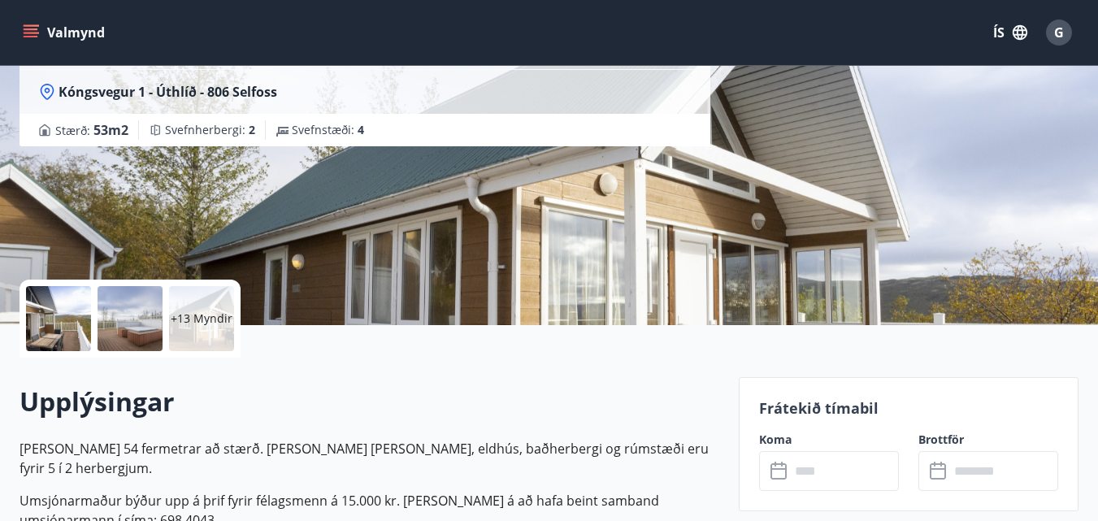
click at [80, 326] on div at bounding box center [58, 318] width 65 height 65
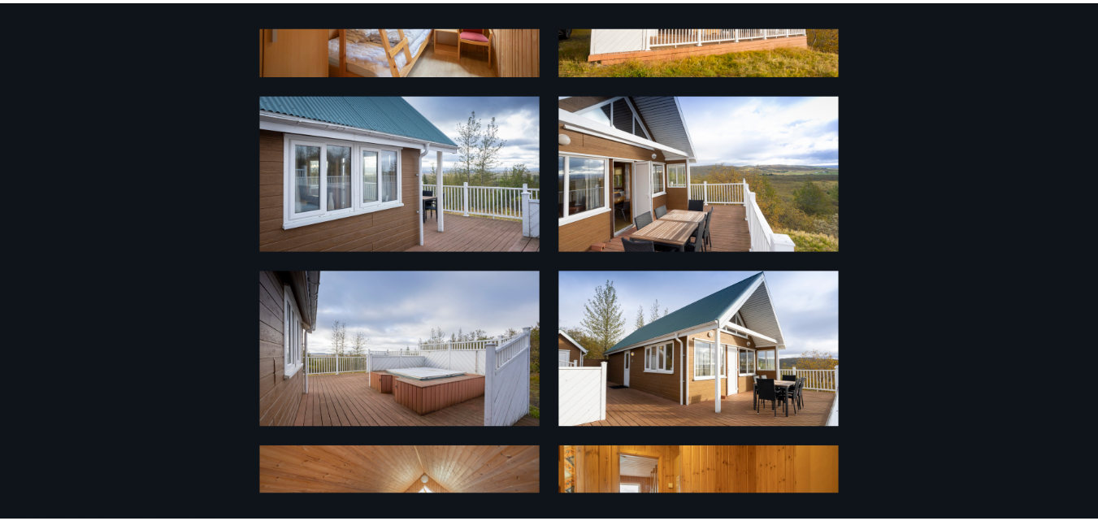
scroll to position [0, 0]
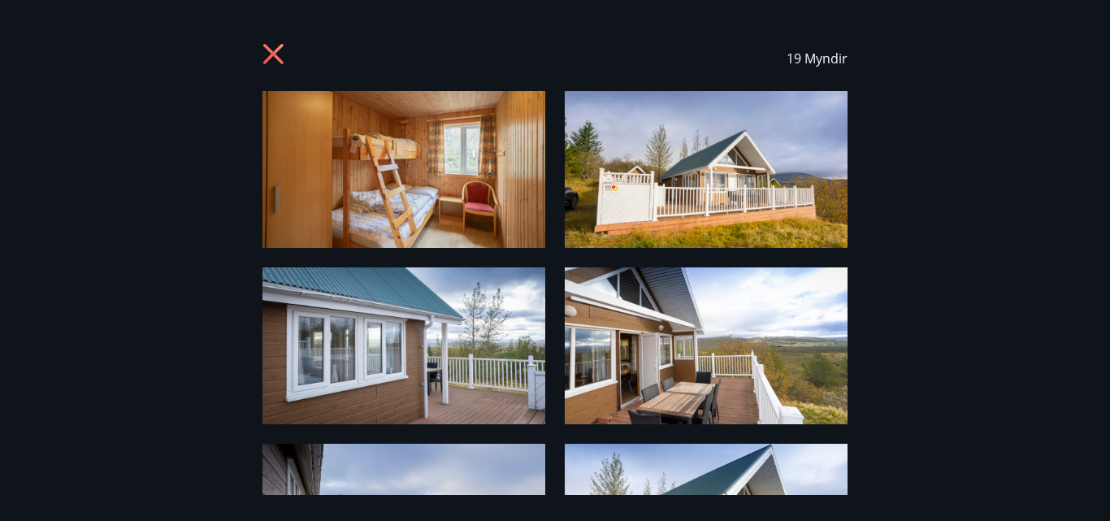
click at [280, 50] on icon at bounding box center [273, 54] width 20 height 20
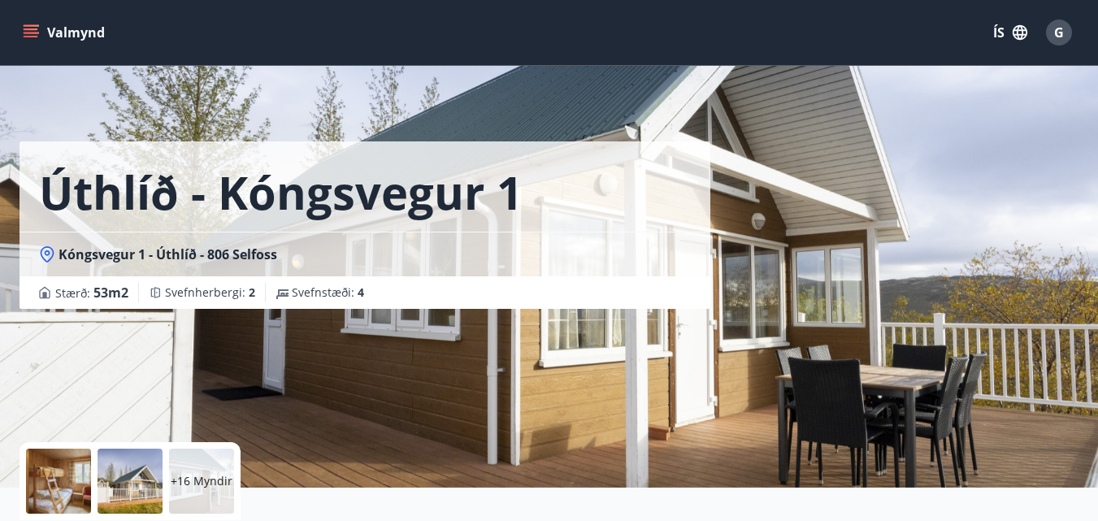
click at [1060, 36] on span "G" at bounding box center [1059, 33] width 10 height 18
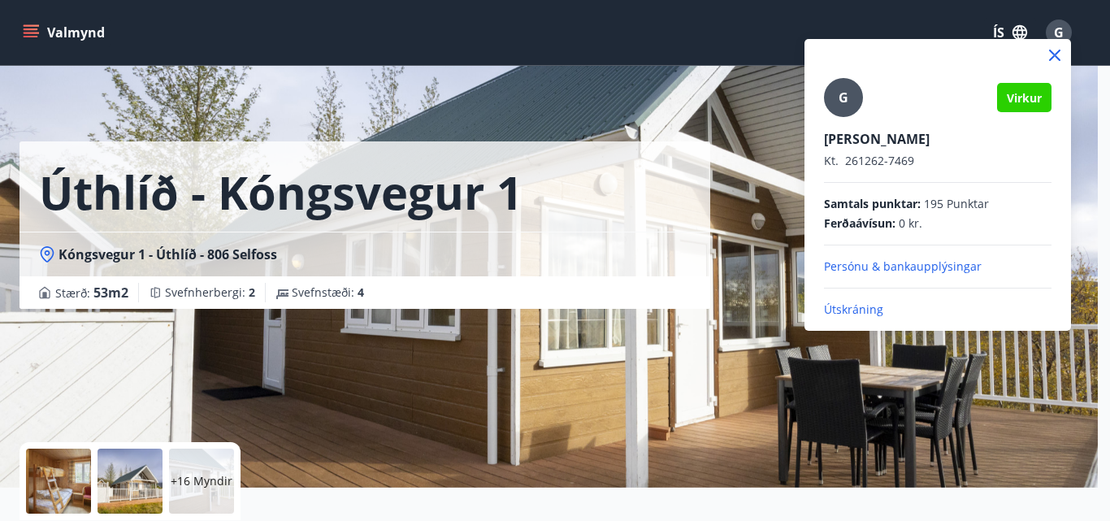
click at [855, 313] on p "Útskráning" at bounding box center [938, 309] width 228 height 16
